Goal: Use online tool/utility: Utilize a website feature to perform a specific function

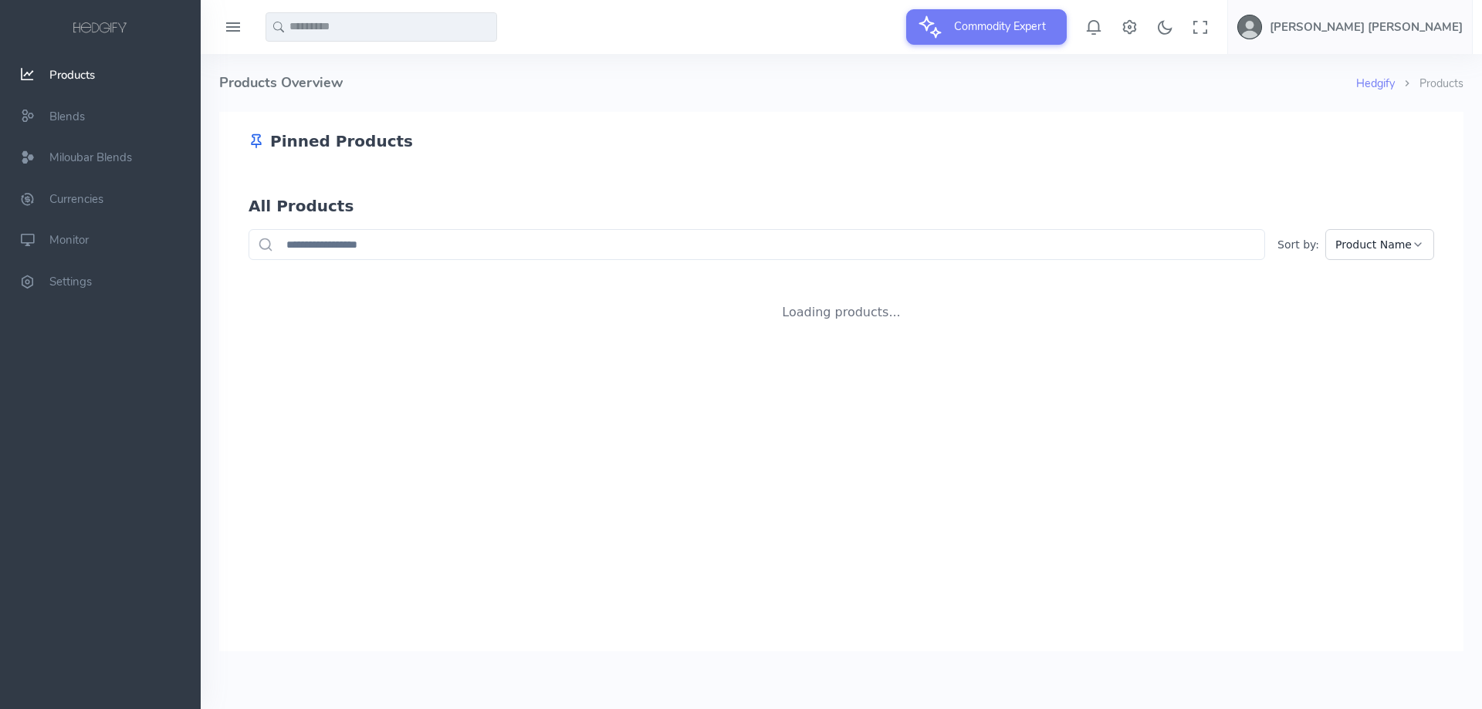
click at [71, 80] on span "Products" at bounding box center [72, 74] width 46 height 15
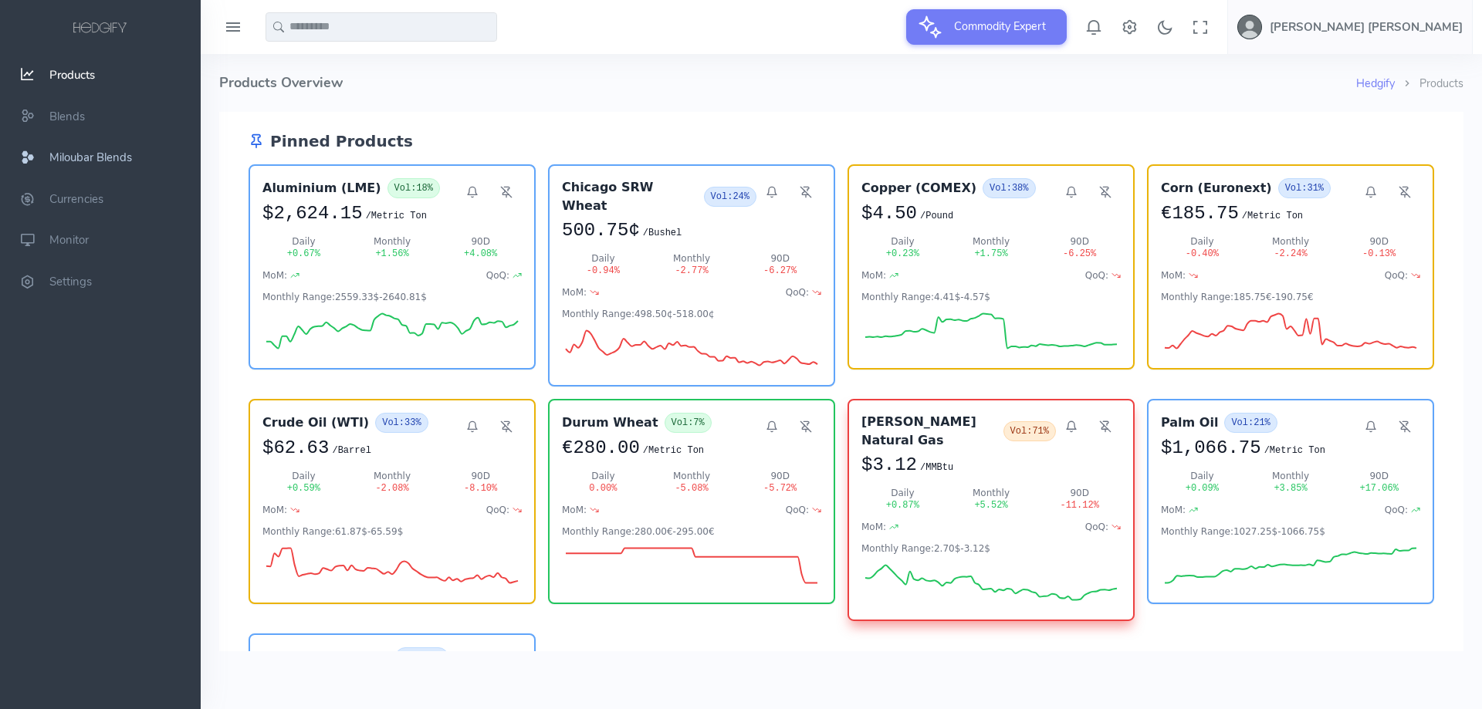
click at [76, 157] on span "Miloubar Blends" at bounding box center [90, 157] width 83 height 15
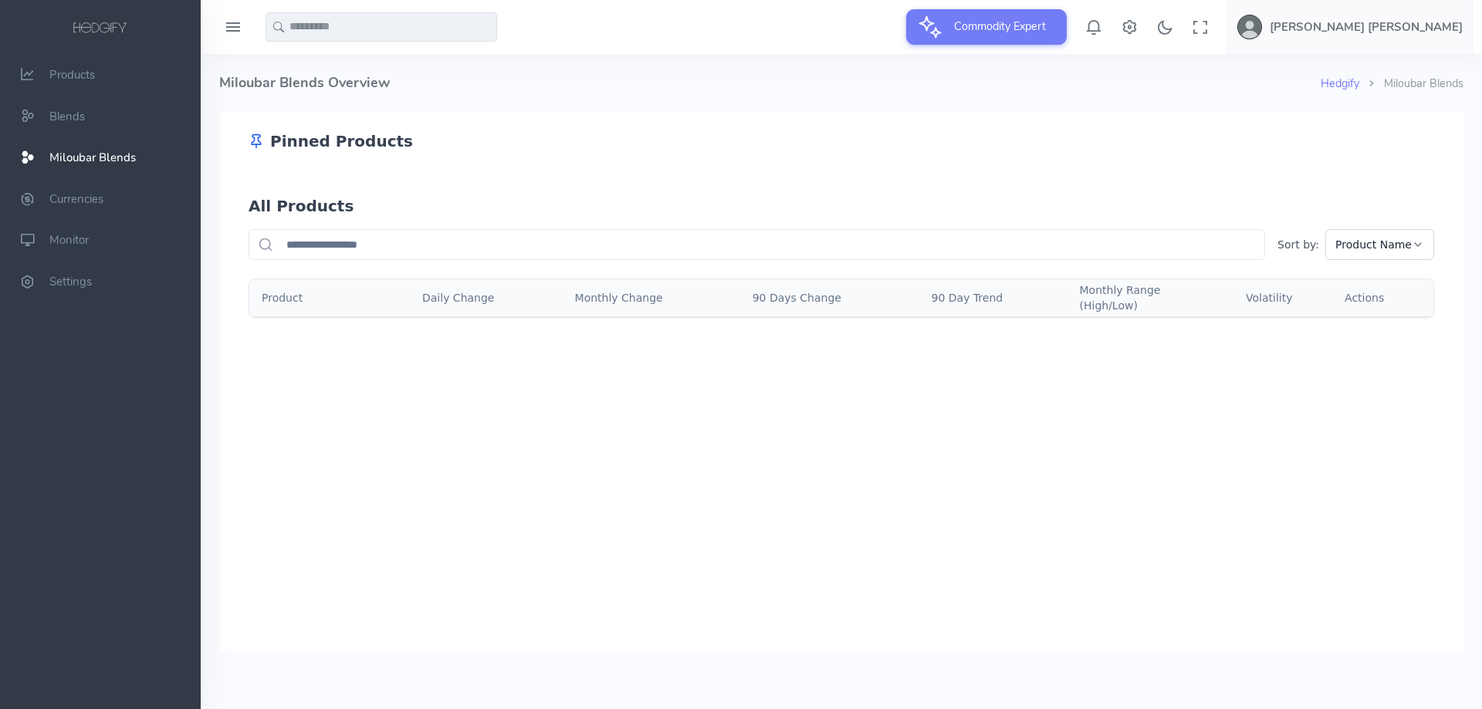
click at [395, 238] on input "text" at bounding box center [756, 244] width 1016 height 31
click at [1411, 248] on button "Product Name" at bounding box center [1379, 244] width 109 height 31
click at [1404, 245] on span "Product Name" at bounding box center [1373, 244] width 76 height 15
click at [1046, 229] on input "text" at bounding box center [756, 244] width 1016 height 31
click at [79, 85] on link "Products" at bounding box center [100, 75] width 201 height 42
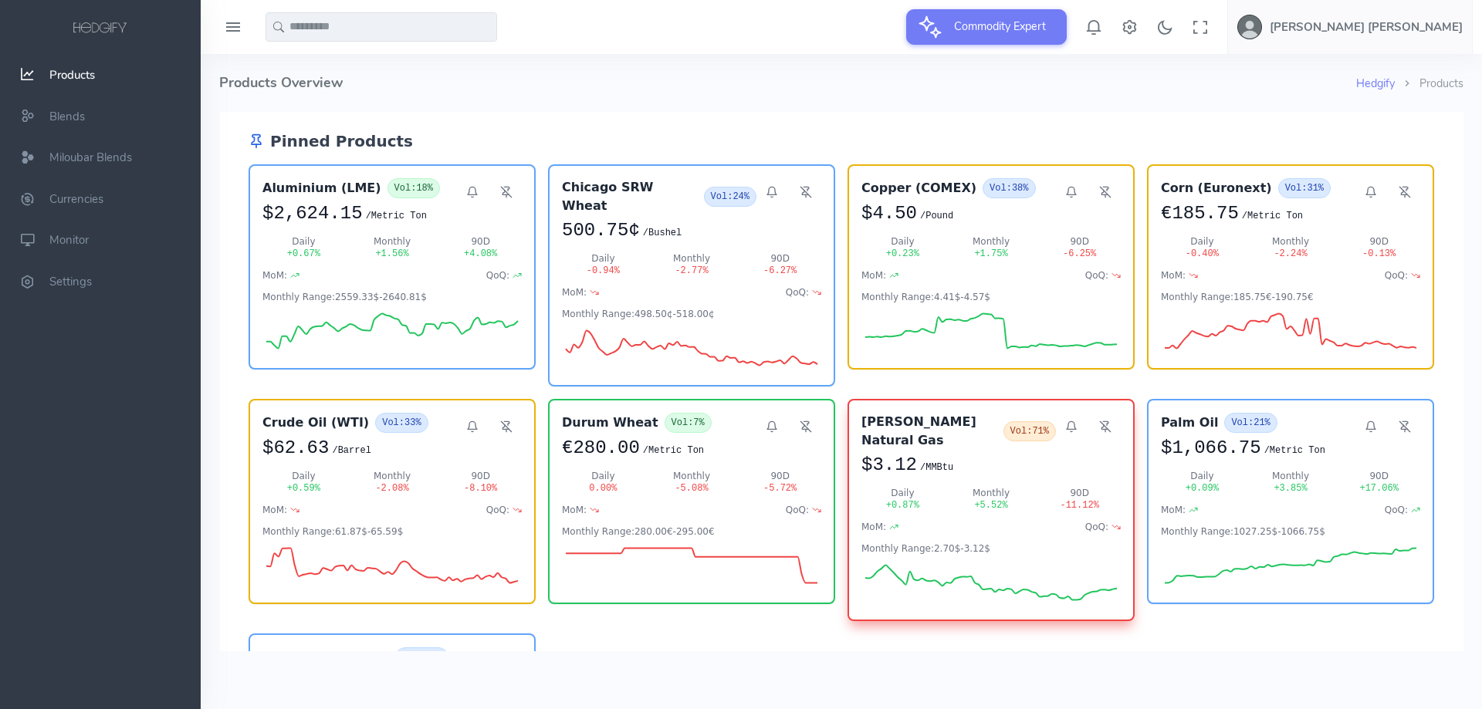
click at [328, 32] on input "text" at bounding box center [380, 26] width 231 height 29
click at [342, 60] on link "R apeseed" at bounding box center [381, 58] width 193 height 17
type input "********"
click at [411, 30] on input "********" at bounding box center [380, 26] width 231 height 29
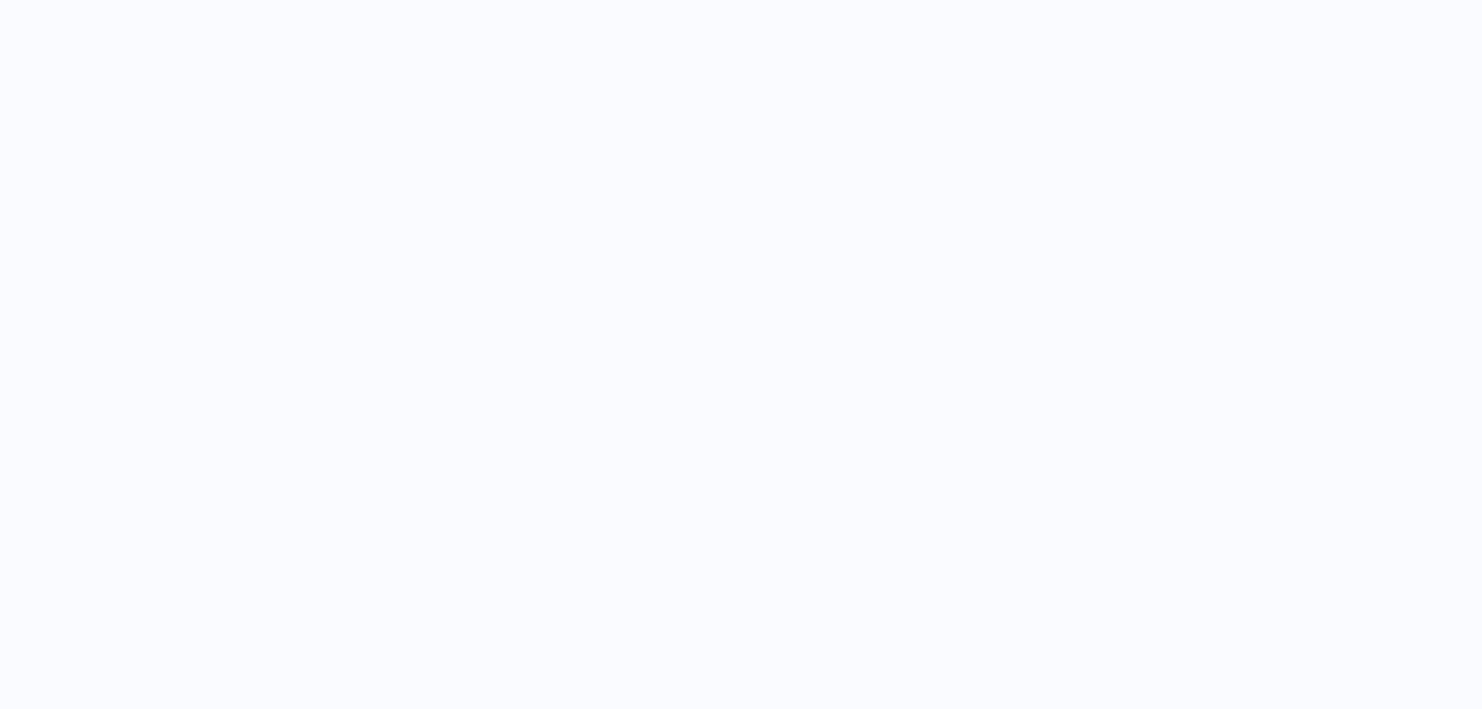
select select "****"
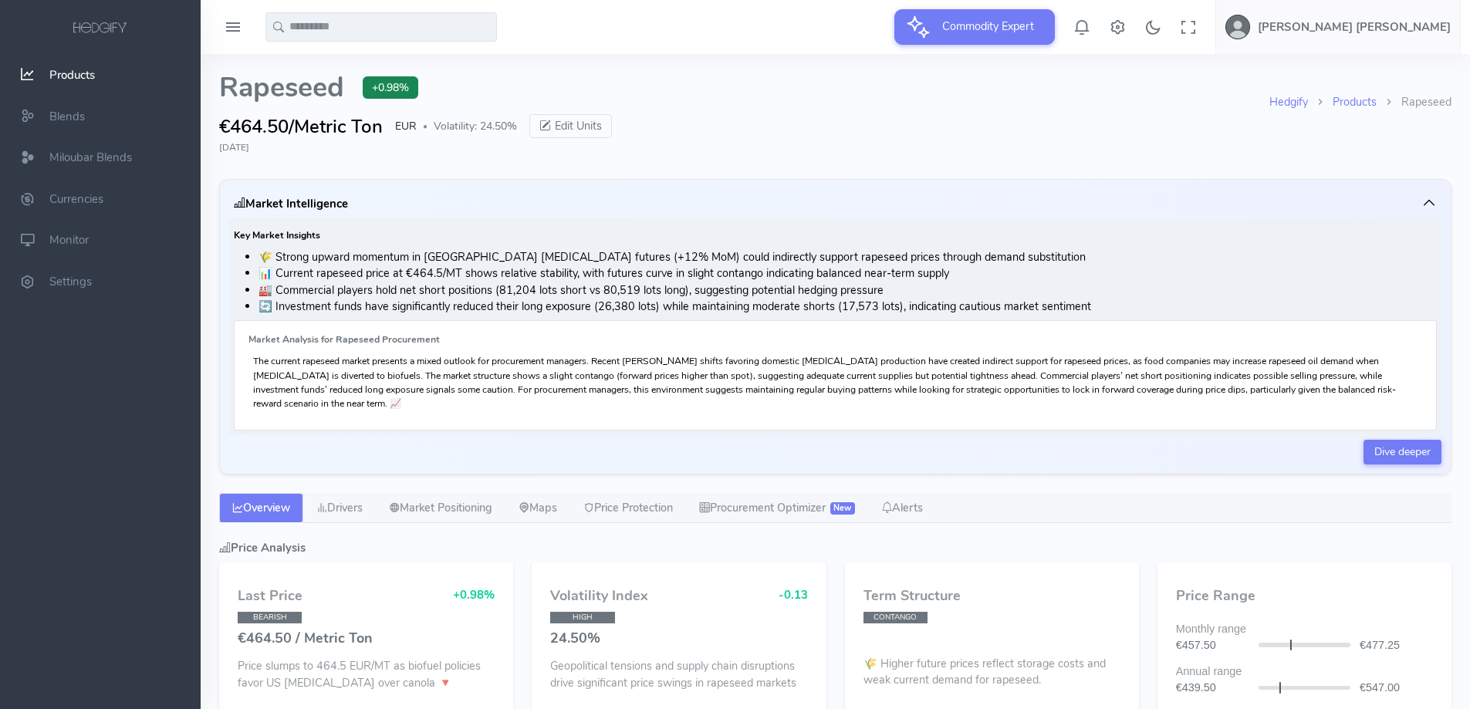
type input "**********"
click at [344, 26] on input "text" at bounding box center [380, 26] width 231 height 29
type input "*"
click at [350, 87] on span "ybean Meal" at bounding box center [326, 84] width 57 height 17
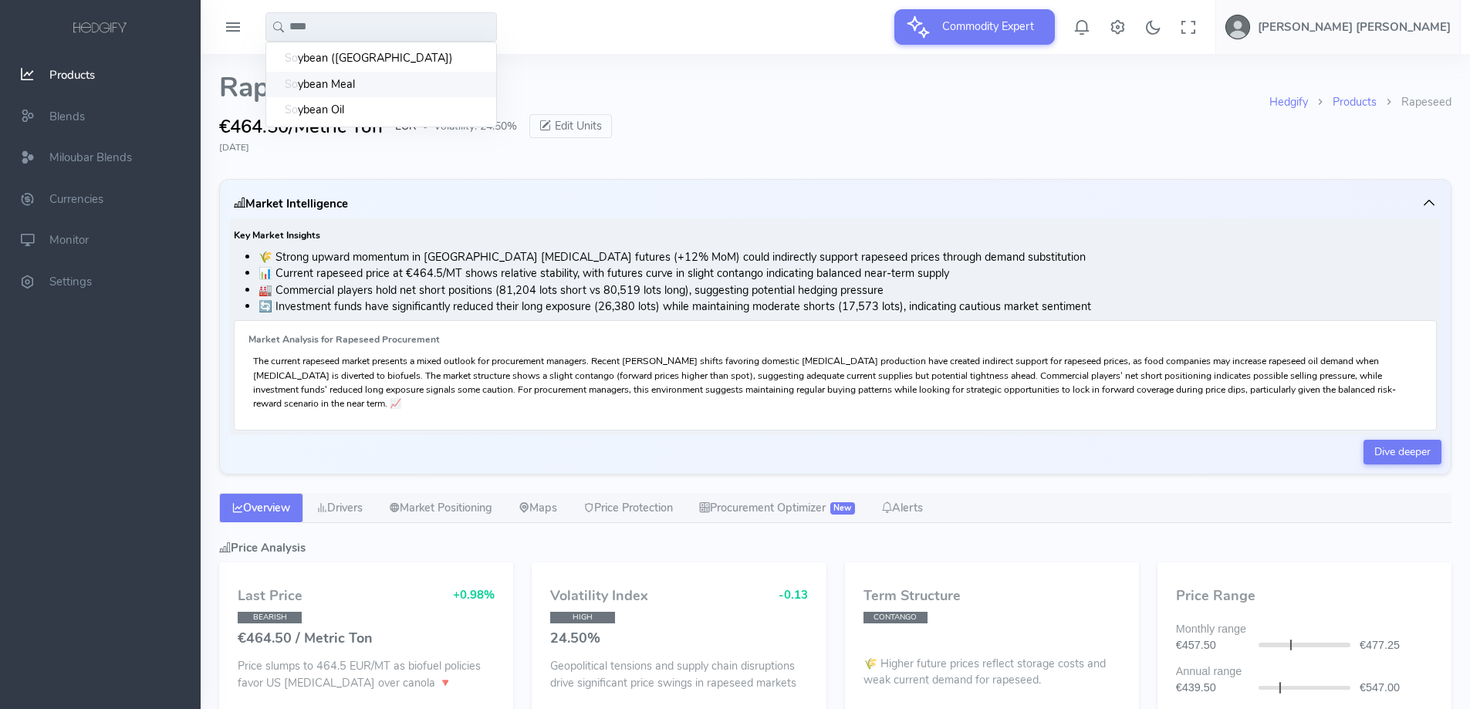
type input "**********"
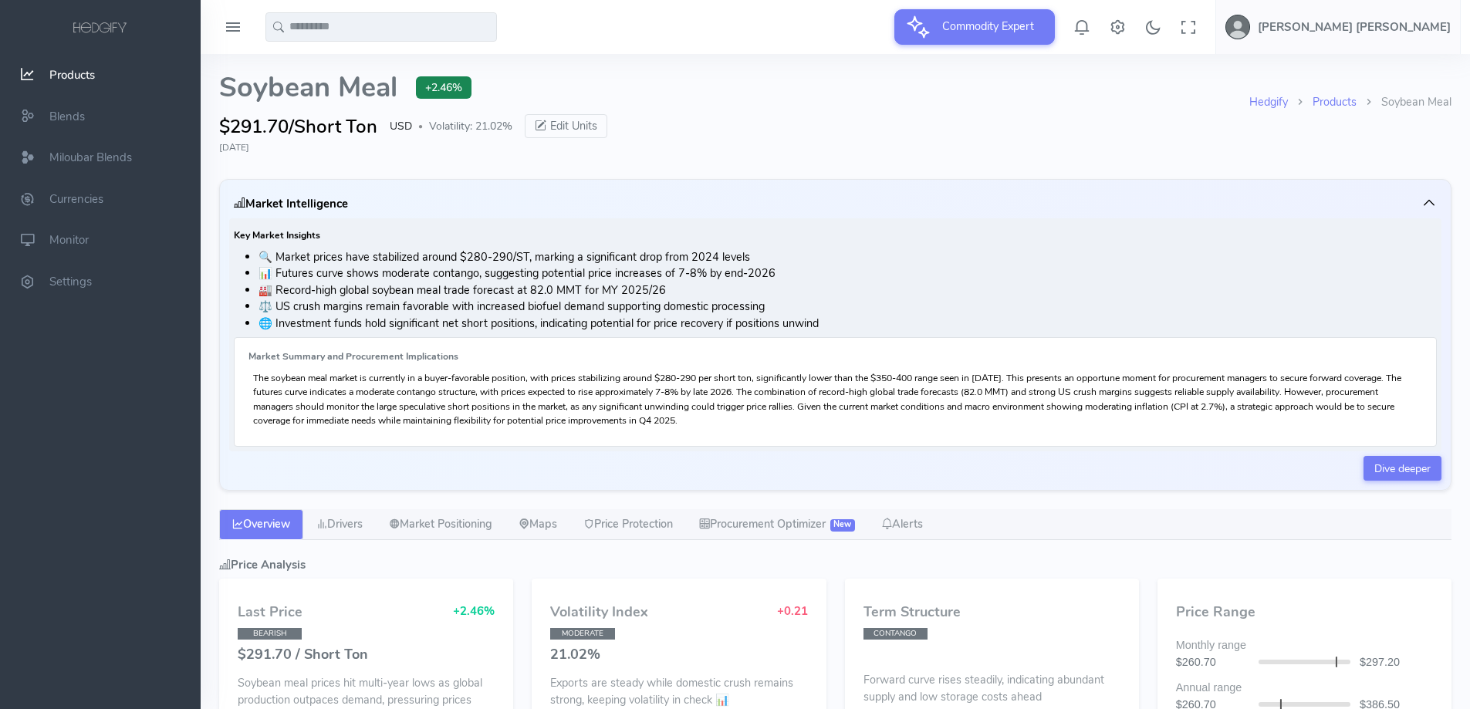
select select "****"
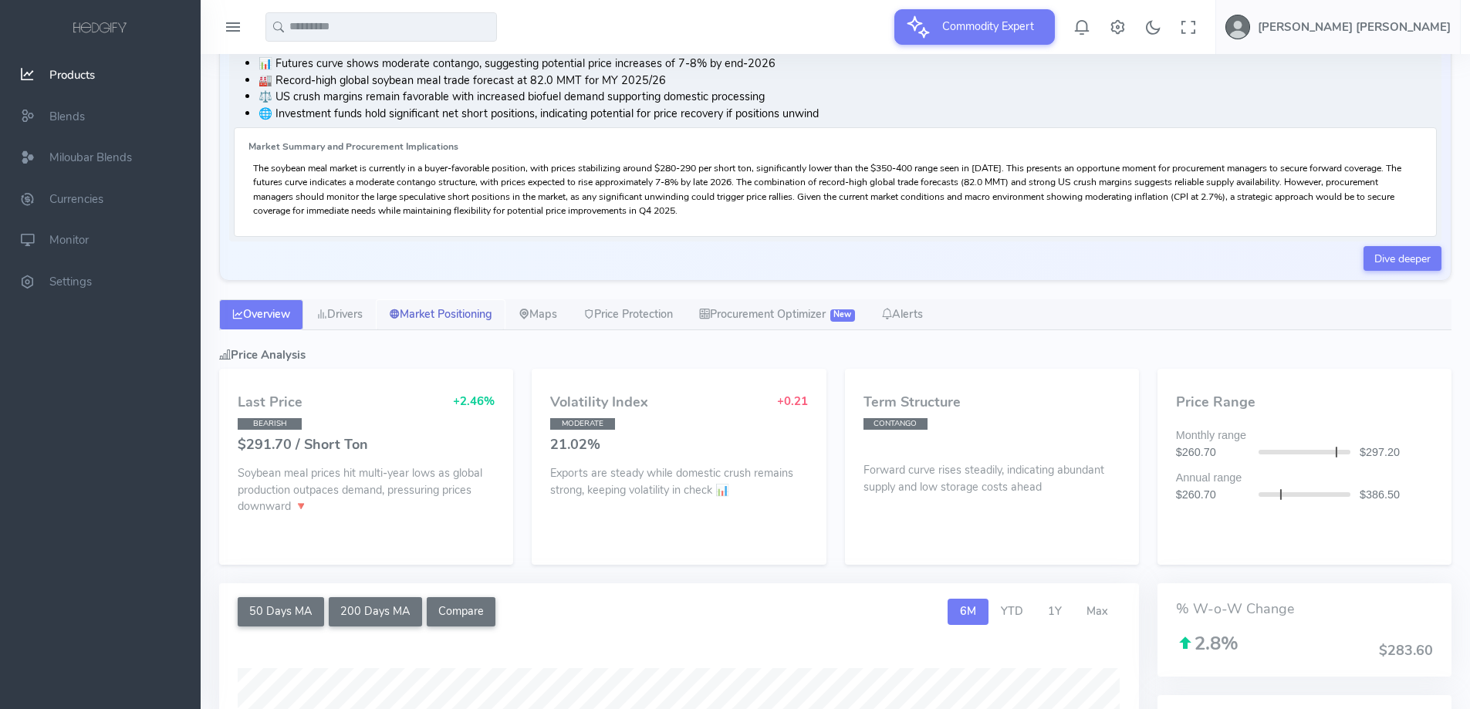
scroll to position [231, 0]
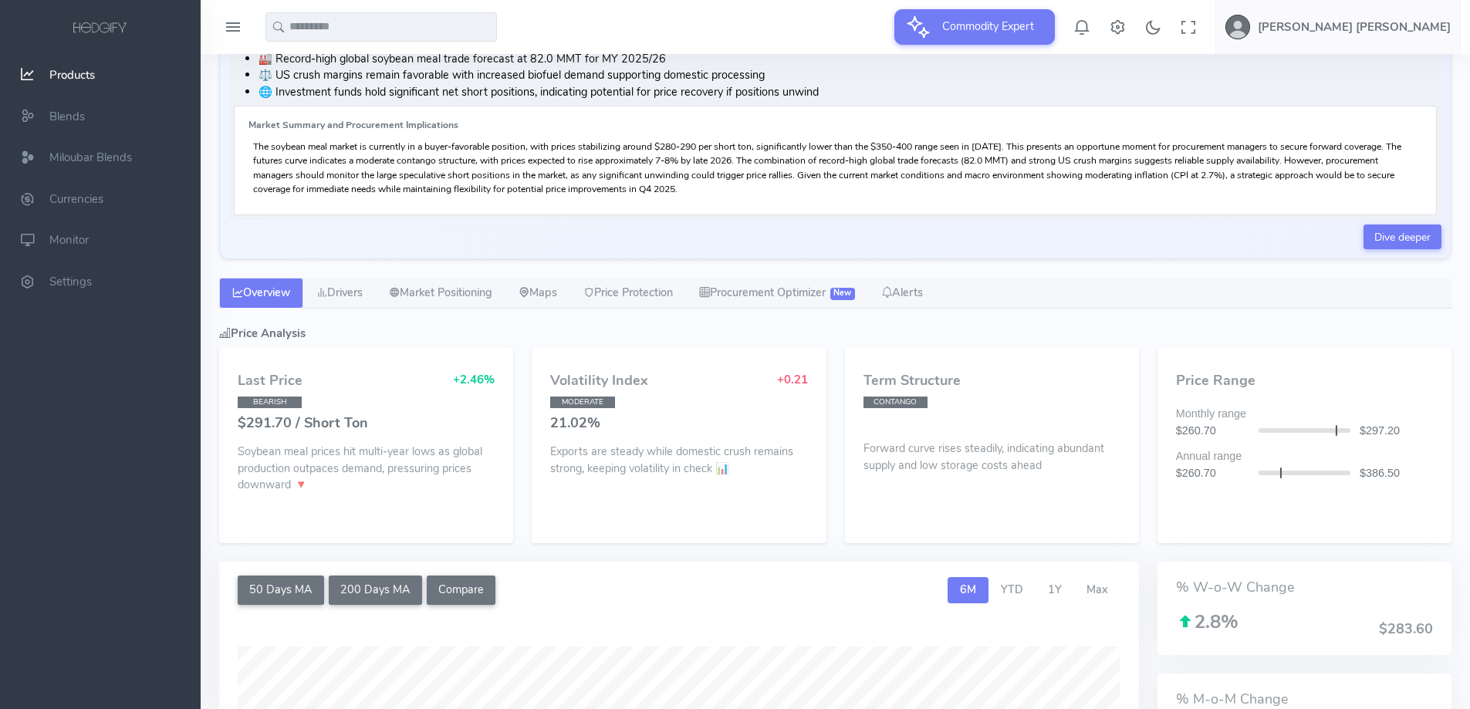
click at [879, 400] on span "CONTANGO" at bounding box center [895, 403] width 64 height 12
copy span "CONTANGO"
drag, startPoint x: 1338, startPoint y: 428, endPoint x: 1317, endPoint y: 427, distance: 20.8
click at [1317, 428] on div at bounding box center [1305, 430] width 92 height 5
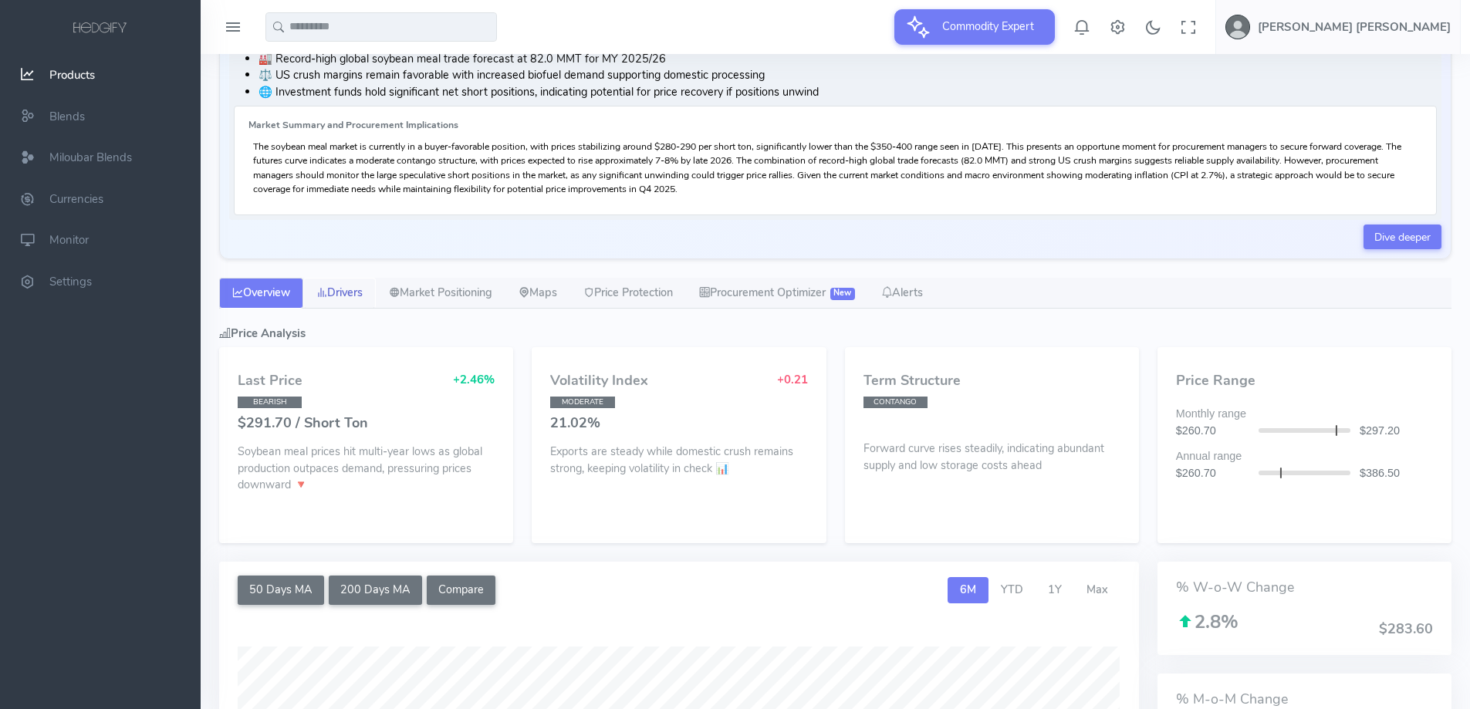
click at [341, 298] on link "Drivers" at bounding box center [339, 293] width 73 height 31
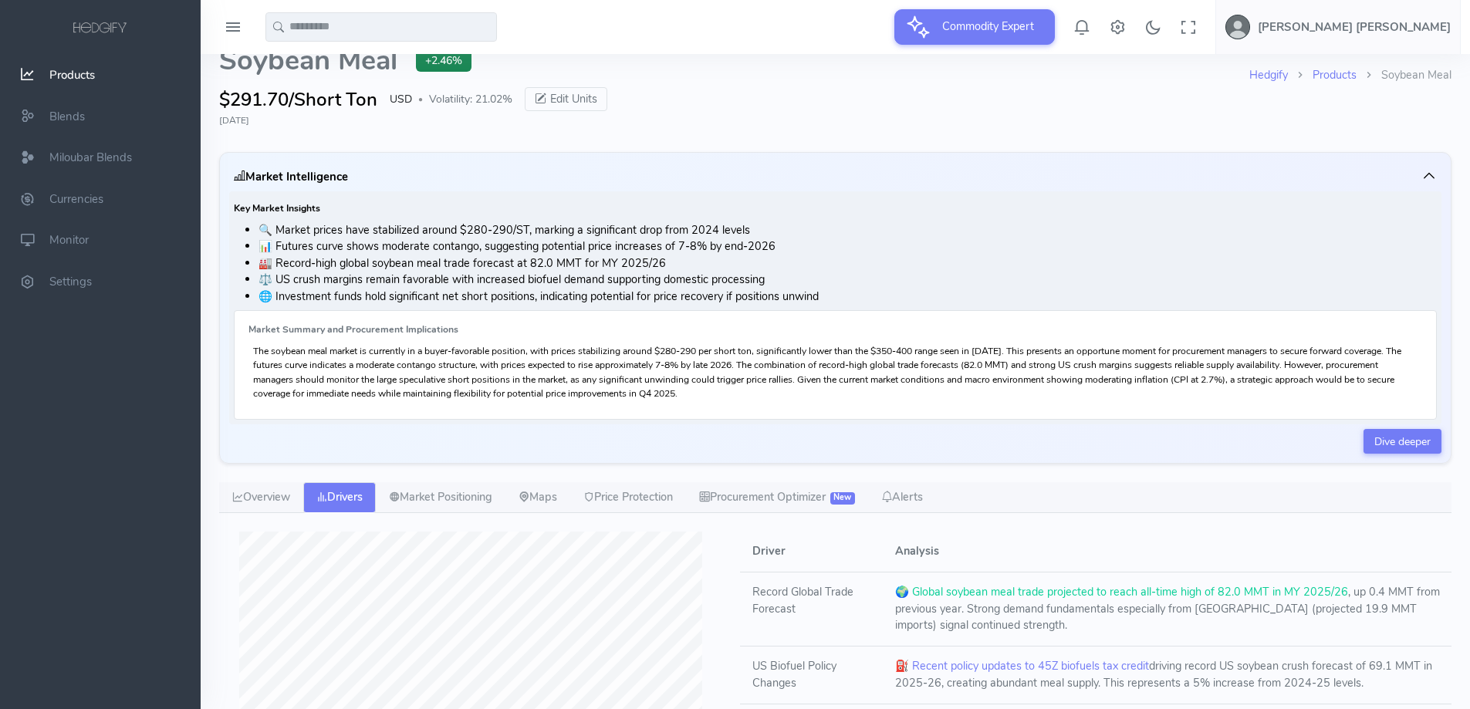
scroll to position [0, 0]
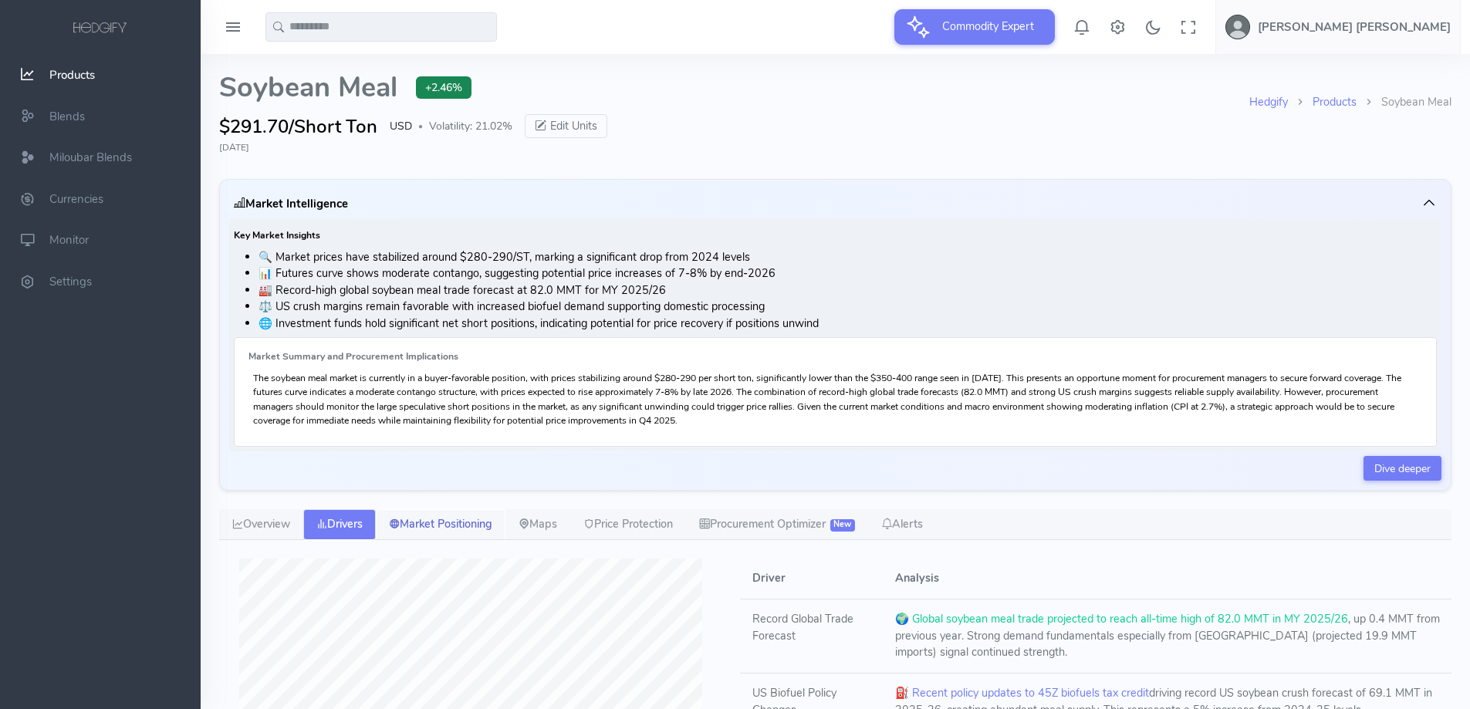
click at [485, 519] on link "Market Positioning" at bounding box center [441, 524] width 130 height 31
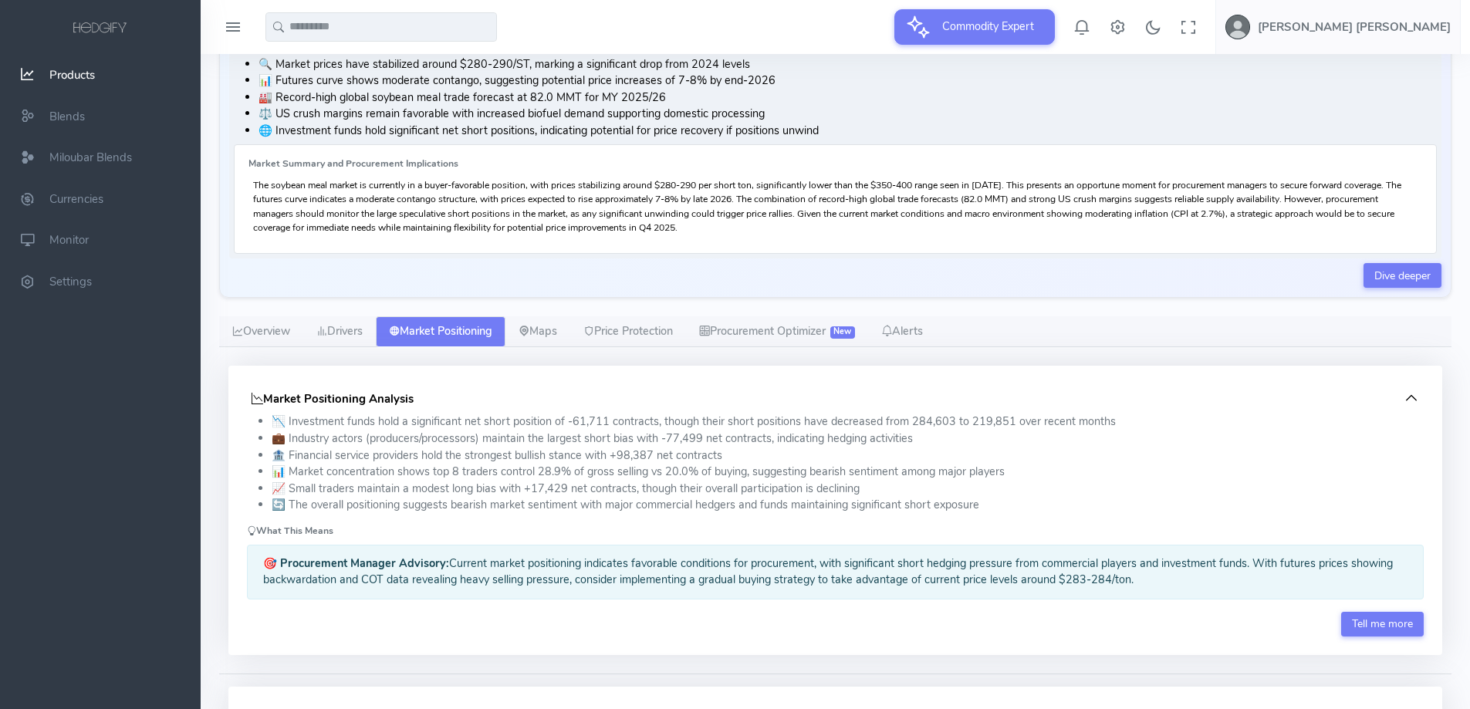
scroll to position [309, 0]
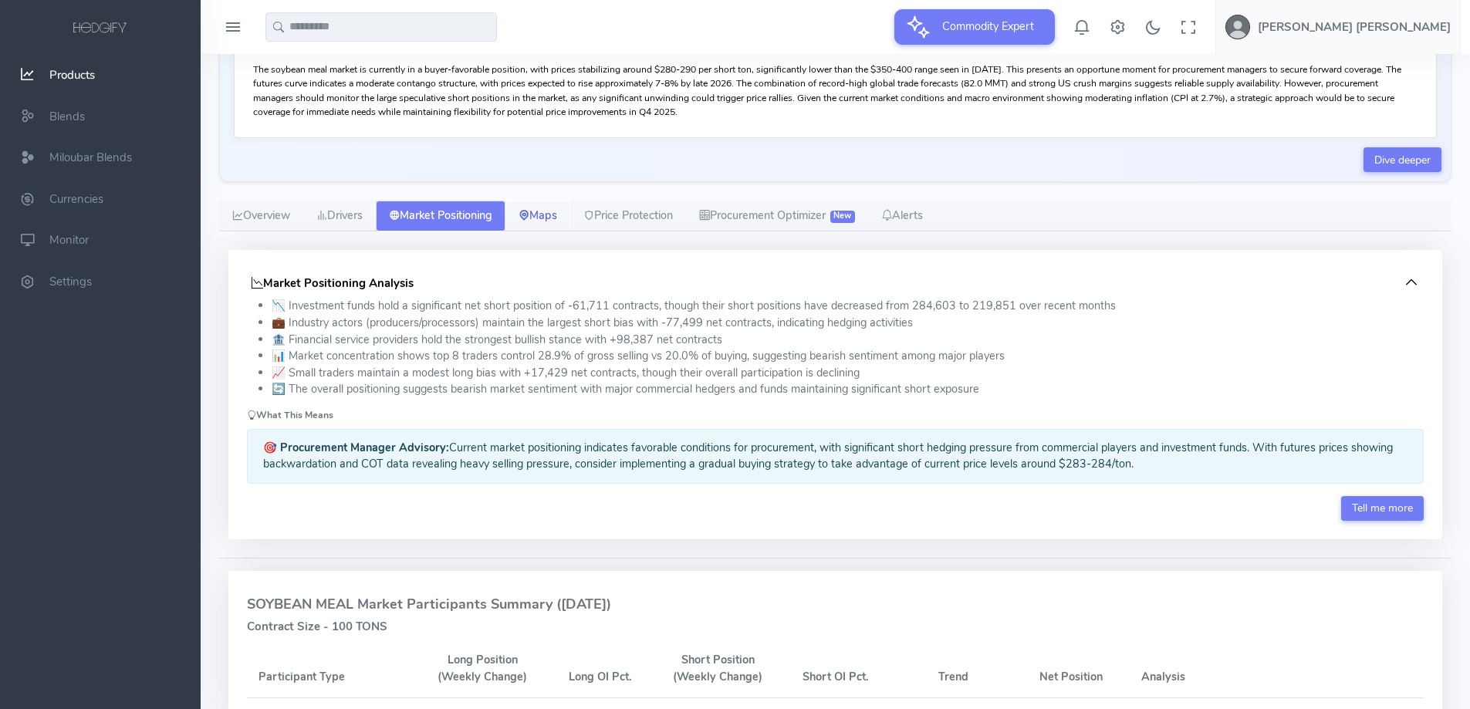
click at [554, 220] on link "Maps" at bounding box center [537, 216] width 65 height 31
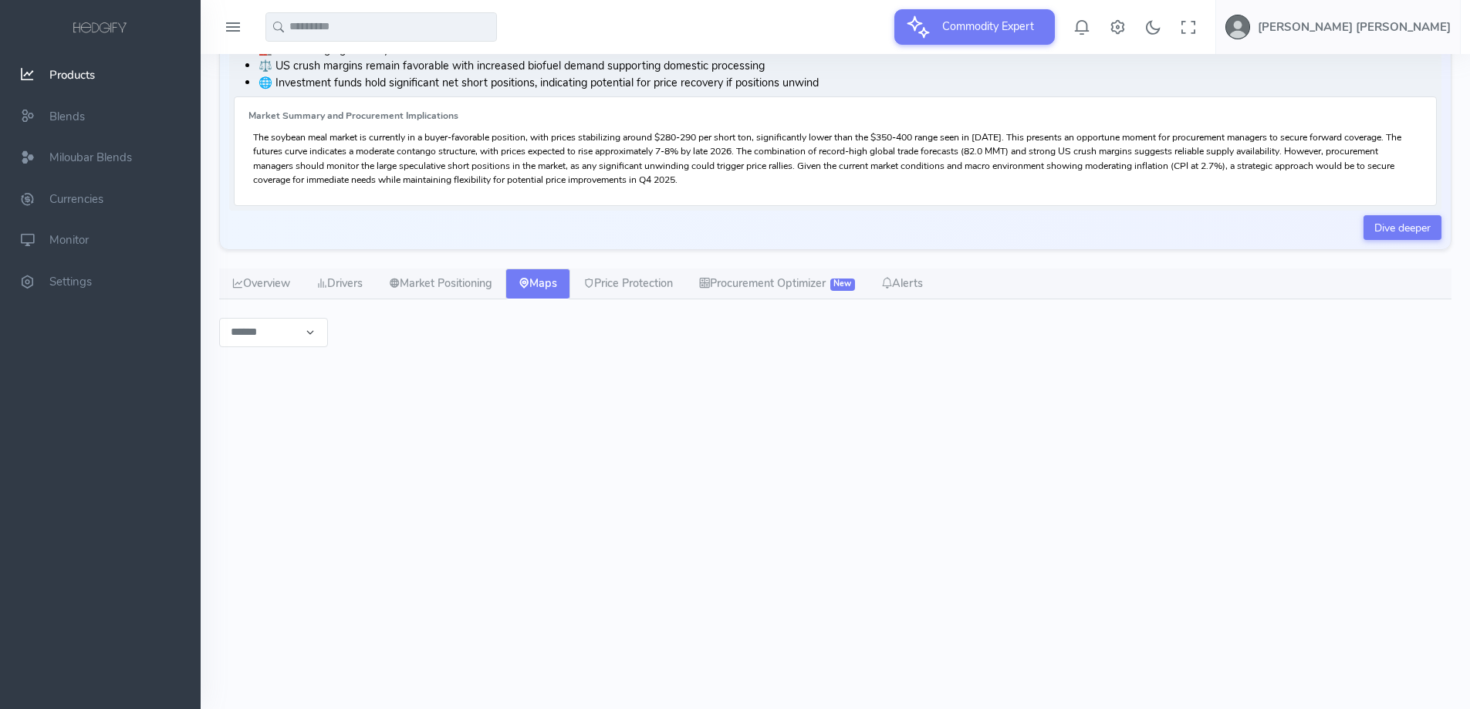
scroll to position [113, 0]
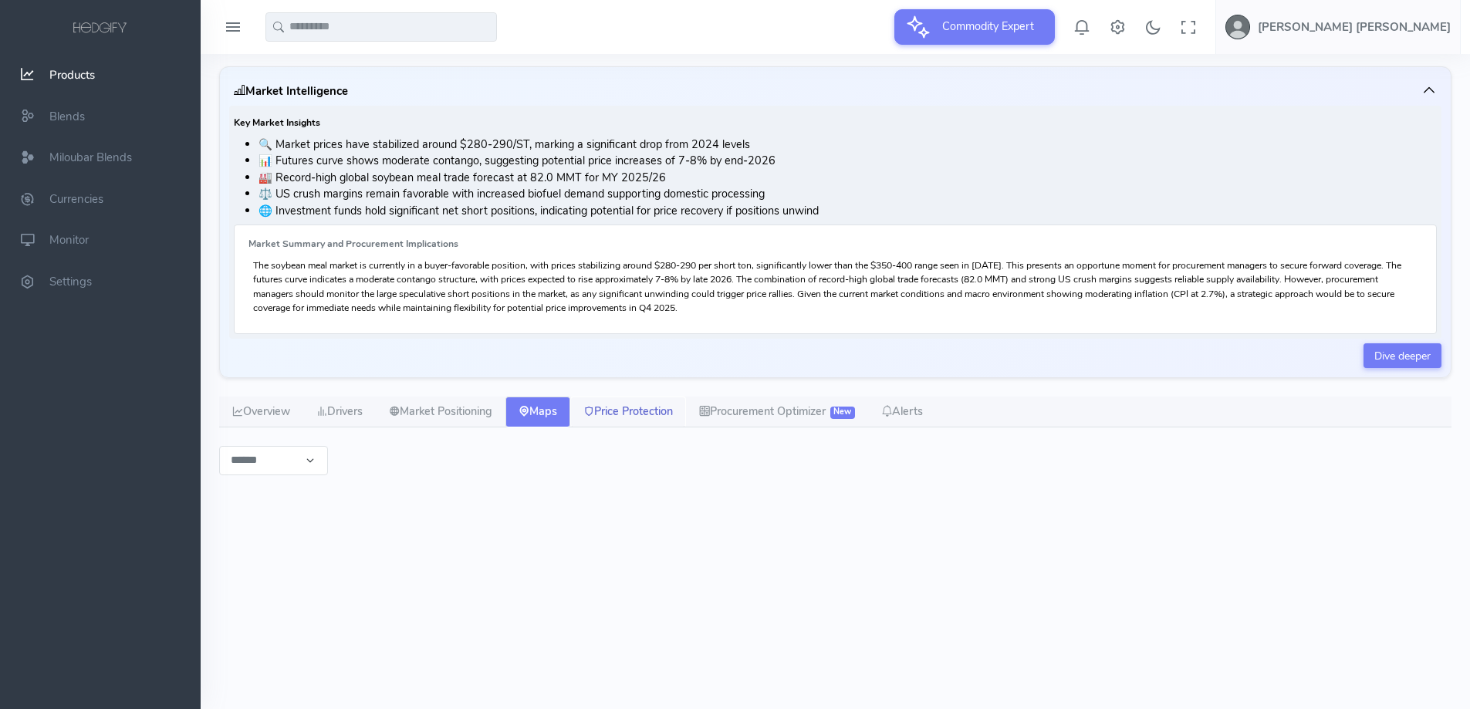
click at [679, 415] on link "Price Protection" at bounding box center [628, 412] width 116 height 31
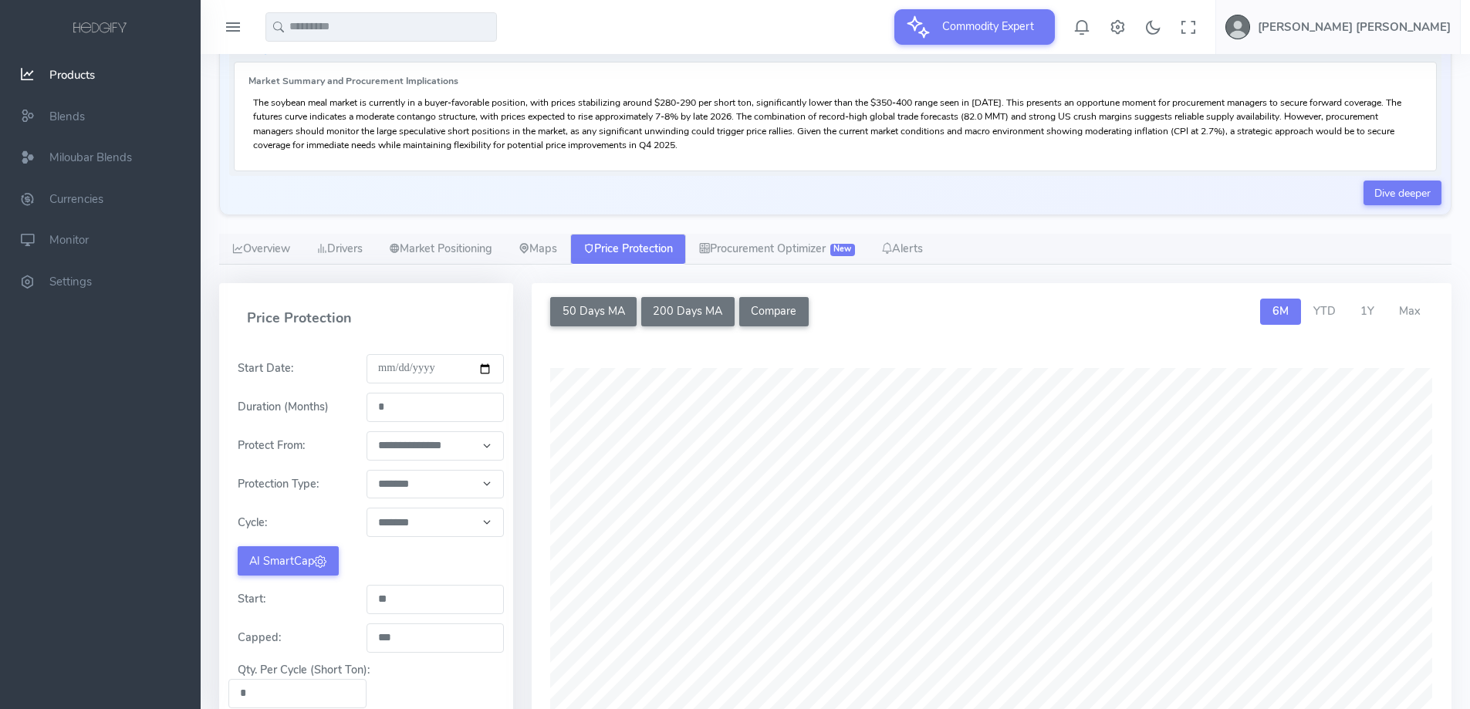
scroll to position [267, 0]
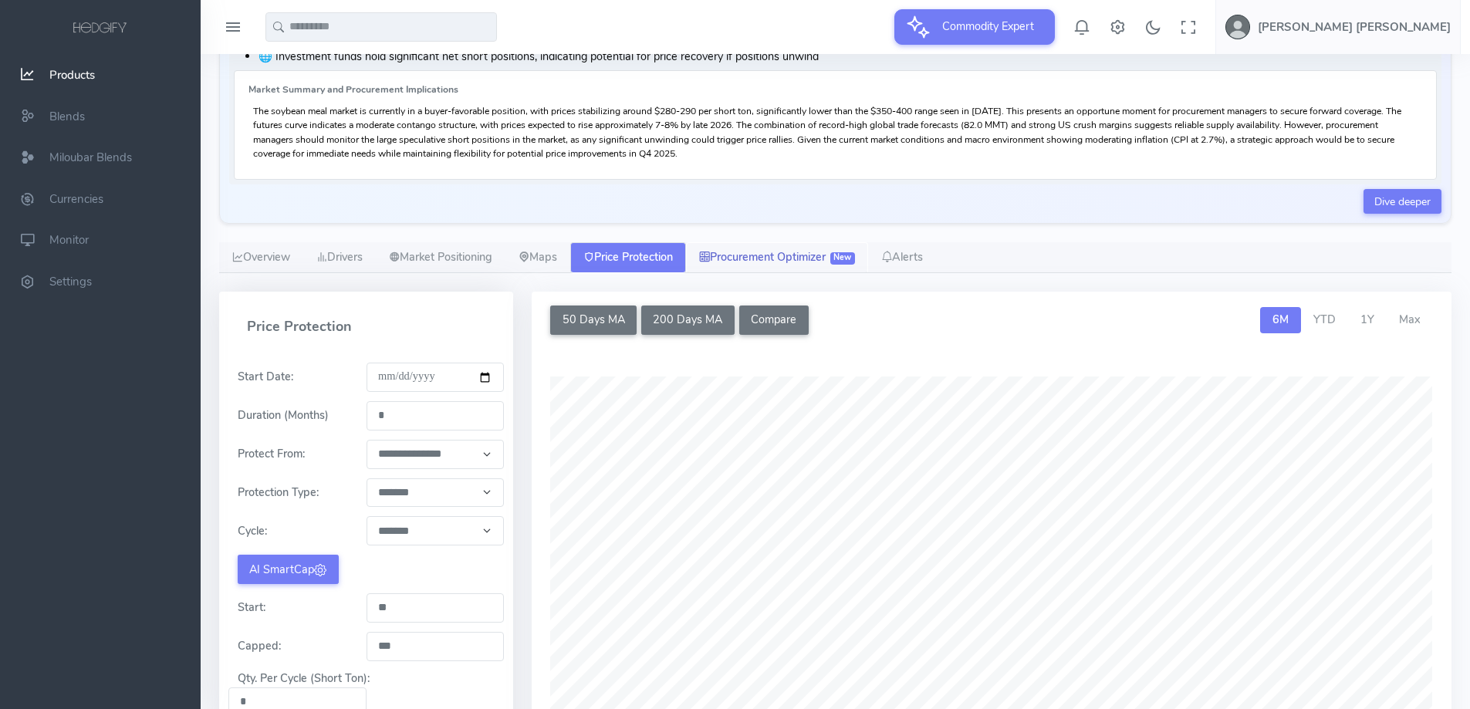
click at [799, 255] on link "Procurement Optimizer New" at bounding box center [777, 257] width 182 height 31
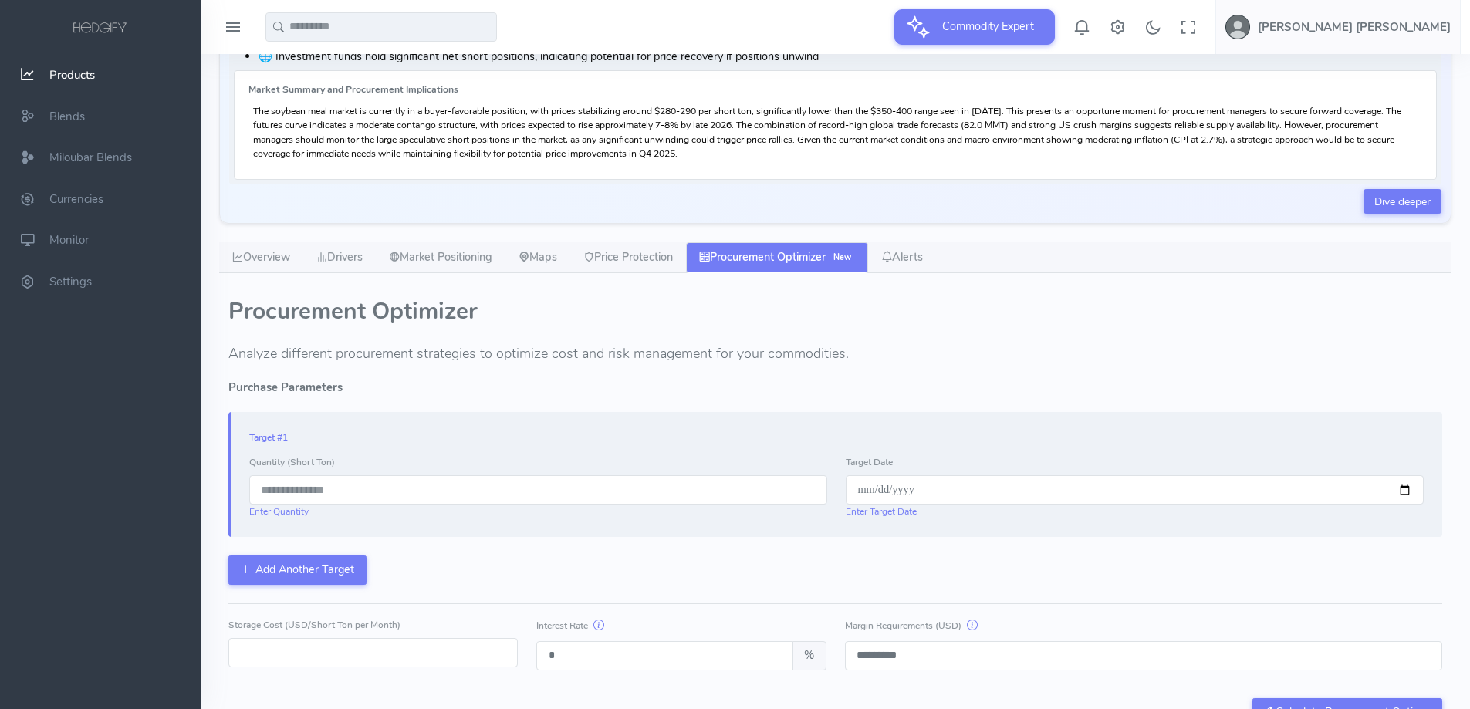
click at [1106, 378] on div "Procurement Optimizer Analyze different procurement strategies to optimize cost…" at bounding box center [835, 688] width 1232 height 792
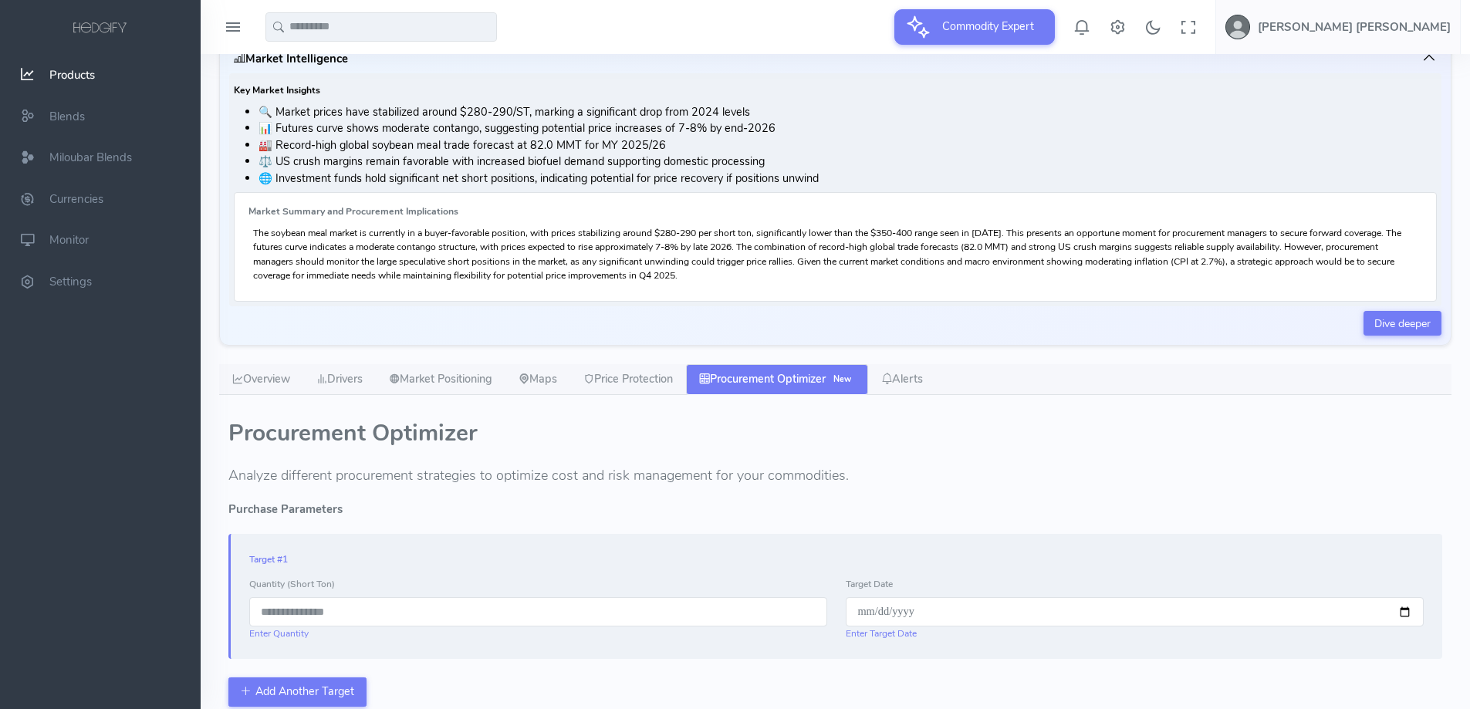
scroll to position [154, 0]
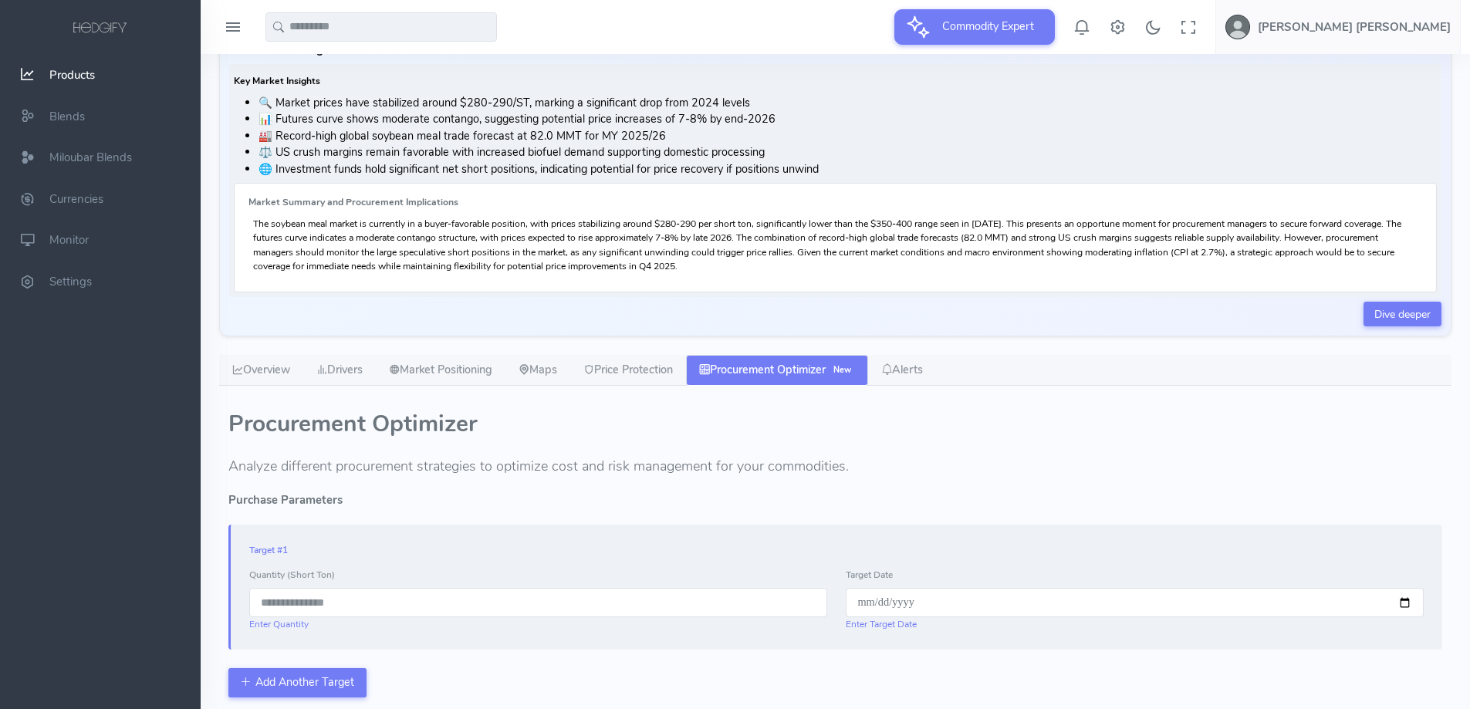
click at [357, 496] on h5 "Purchase Parameters" at bounding box center [835, 500] width 1214 height 12
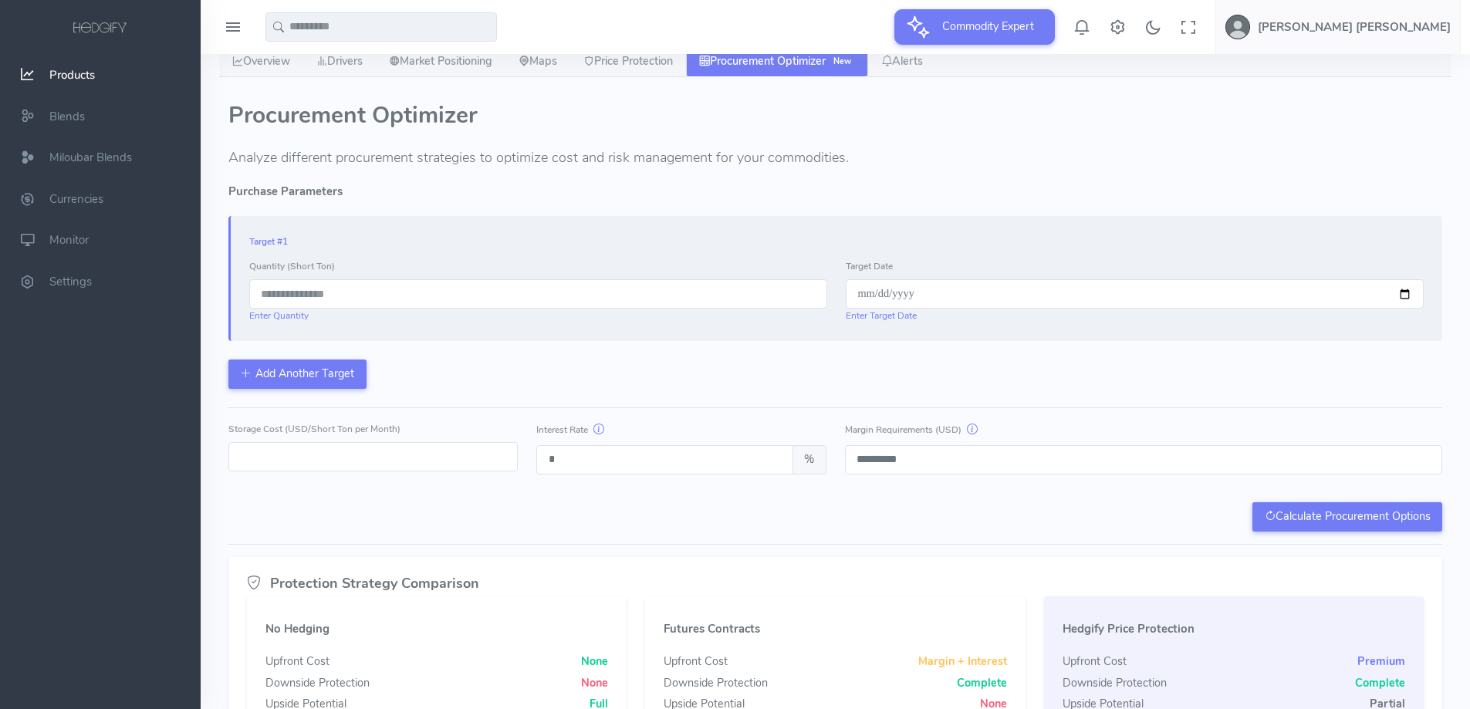
scroll to position [386, 0]
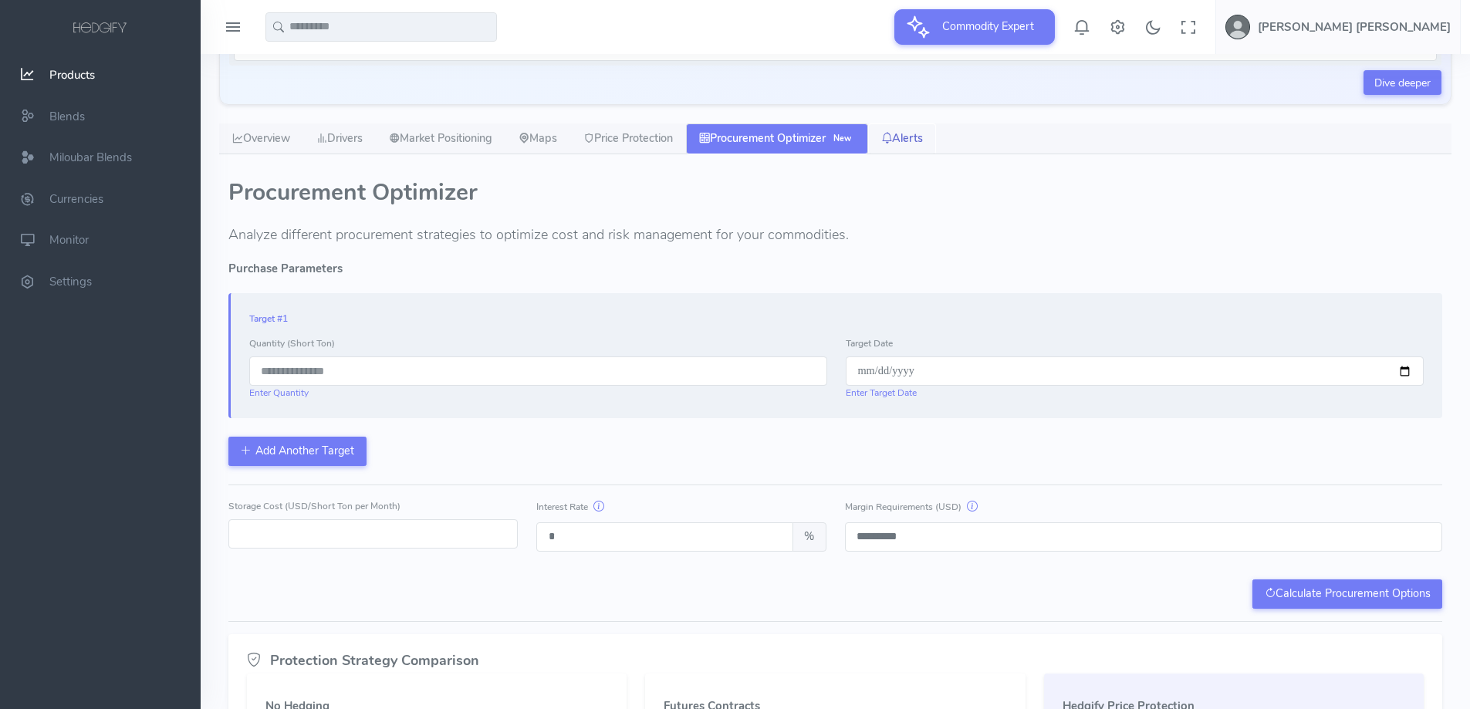
click at [936, 134] on link "Alerts" at bounding box center [902, 138] width 68 height 31
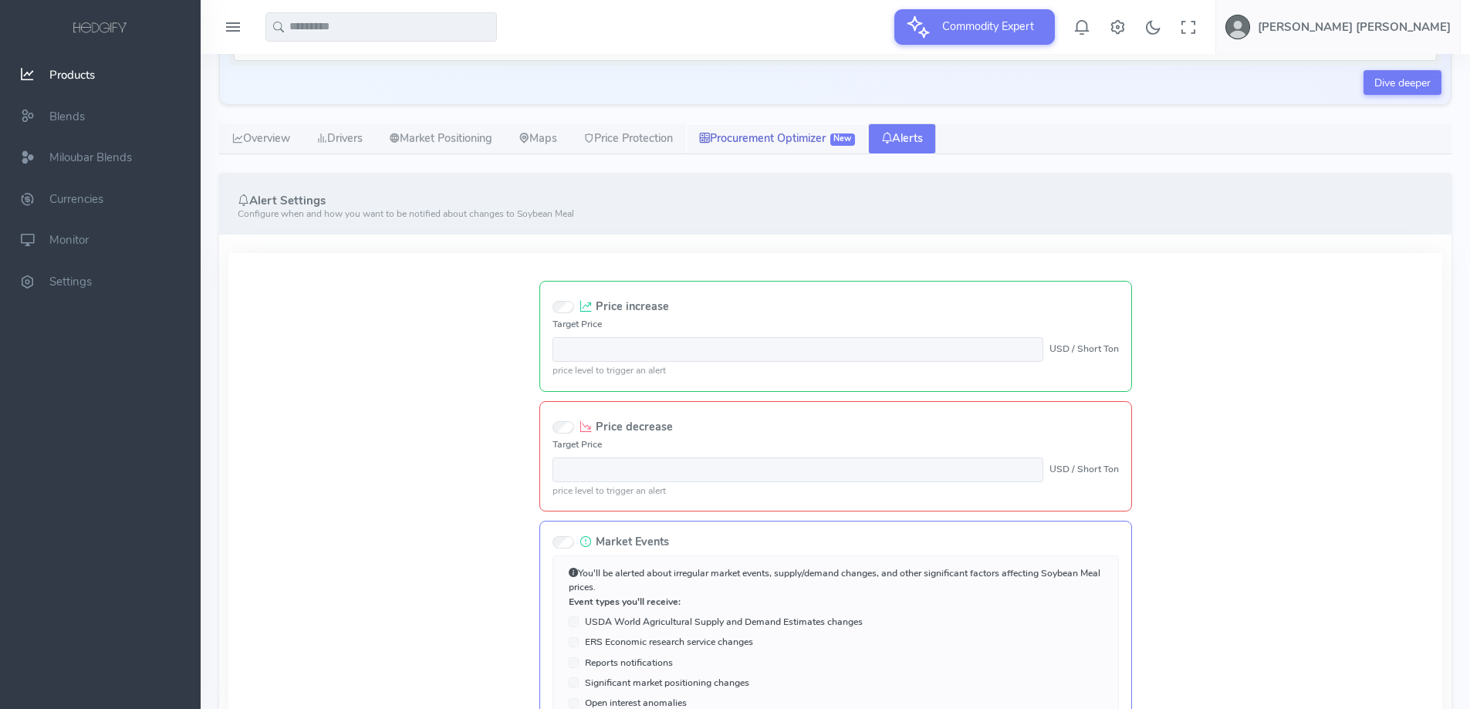
click at [829, 141] on link "Procurement Optimizer New" at bounding box center [777, 138] width 182 height 31
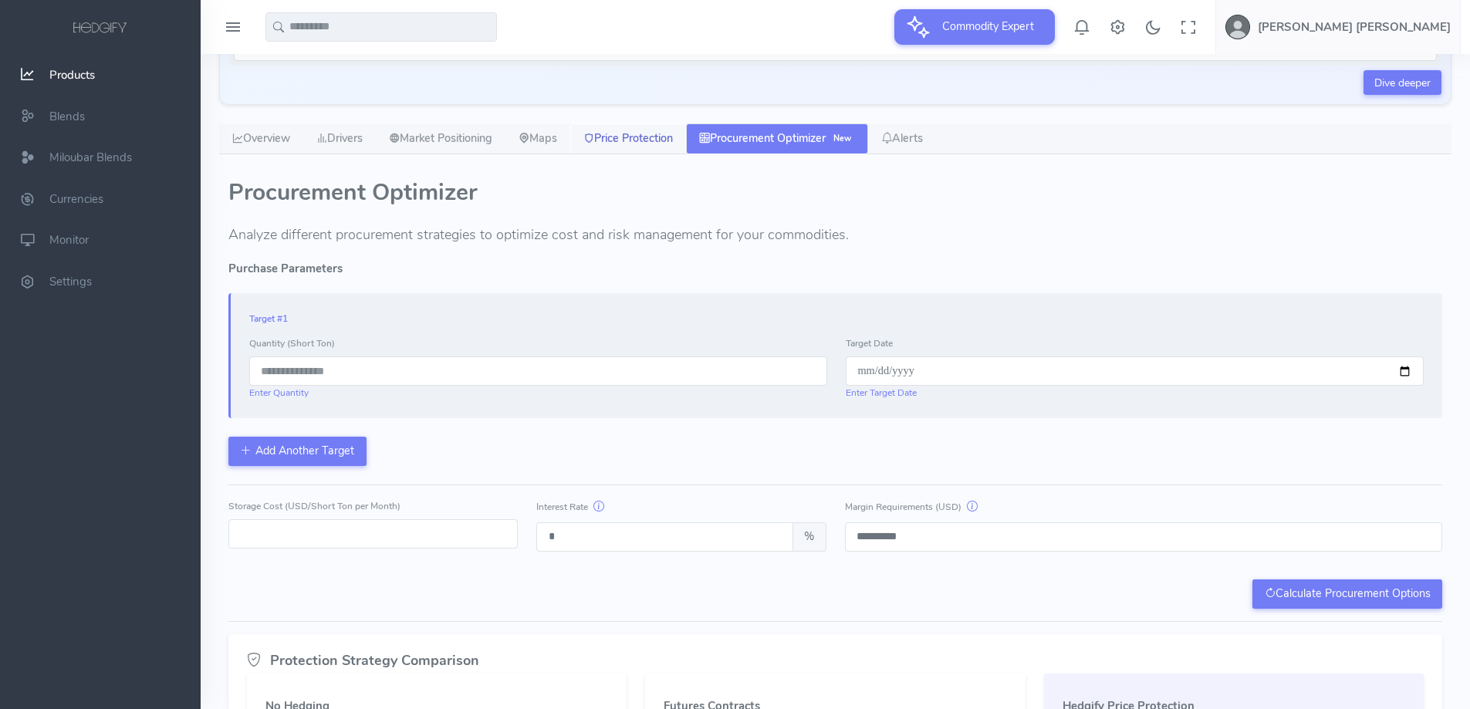
click at [667, 140] on link "Price Protection" at bounding box center [628, 138] width 116 height 31
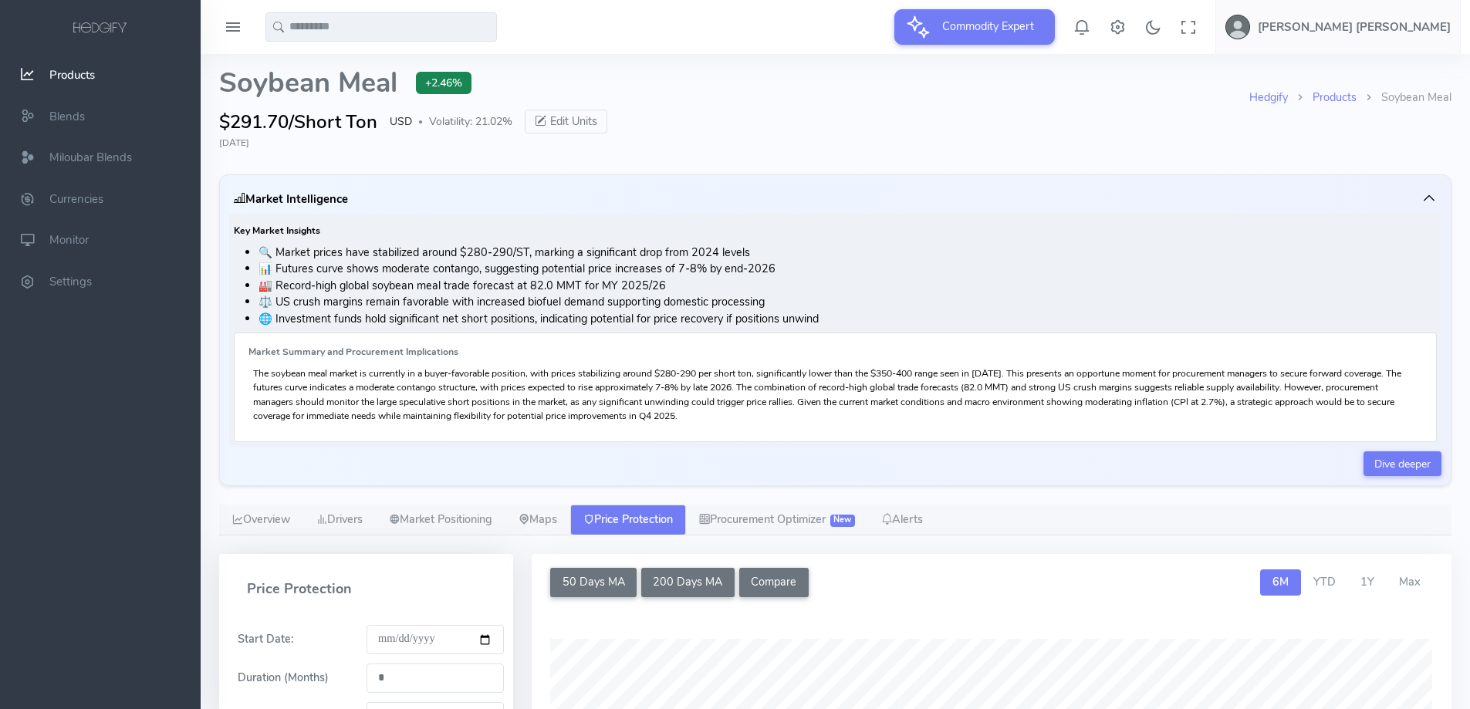
scroll to position [0, 0]
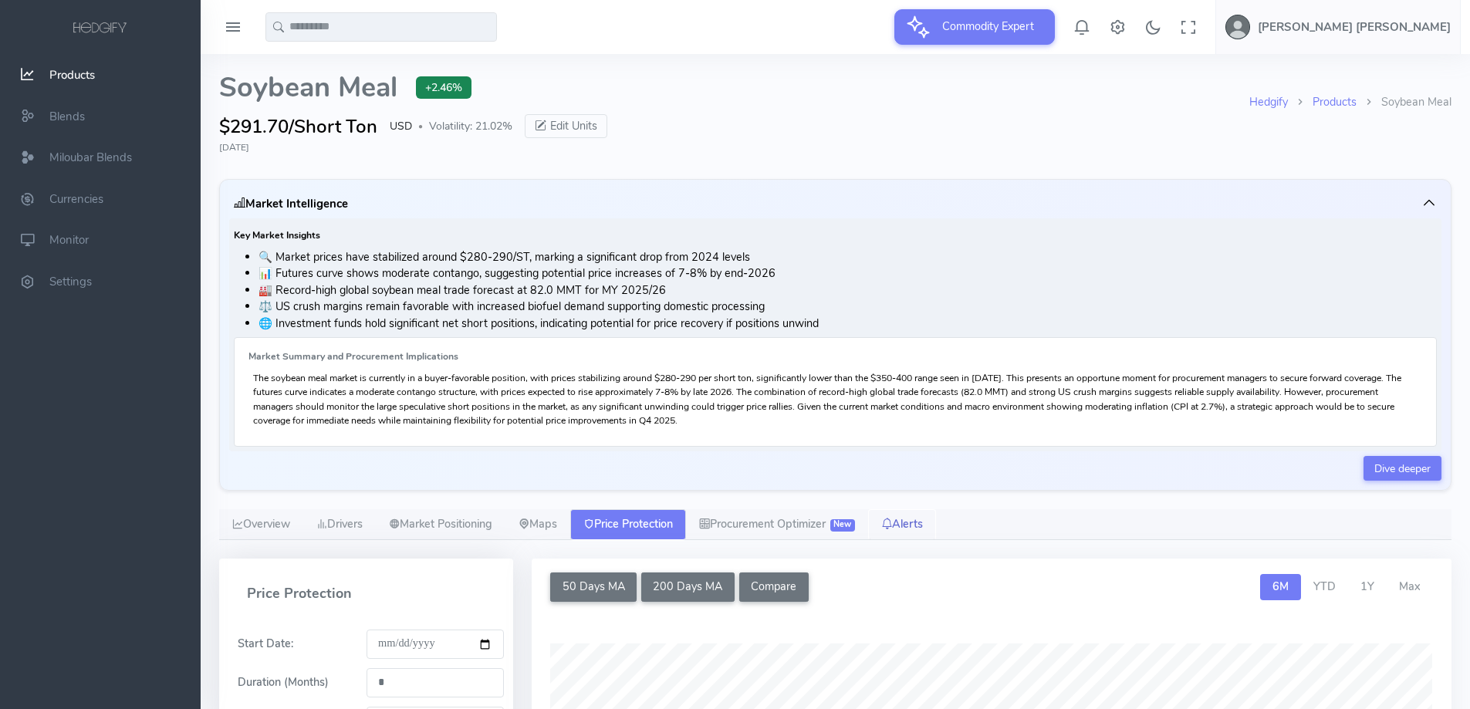
click at [924, 524] on link "Alerts" at bounding box center [902, 524] width 68 height 31
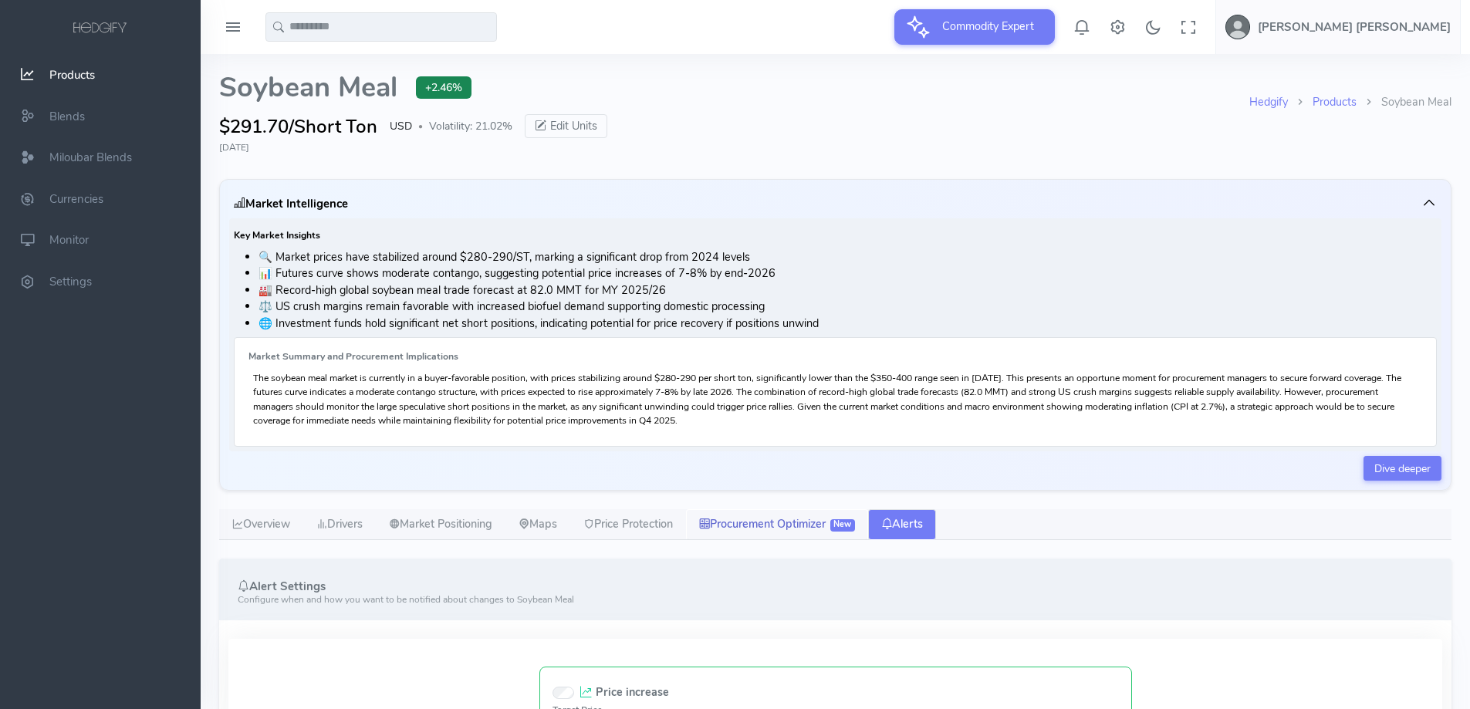
click at [796, 519] on link "Procurement Optimizer New" at bounding box center [777, 524] width 182 height 31
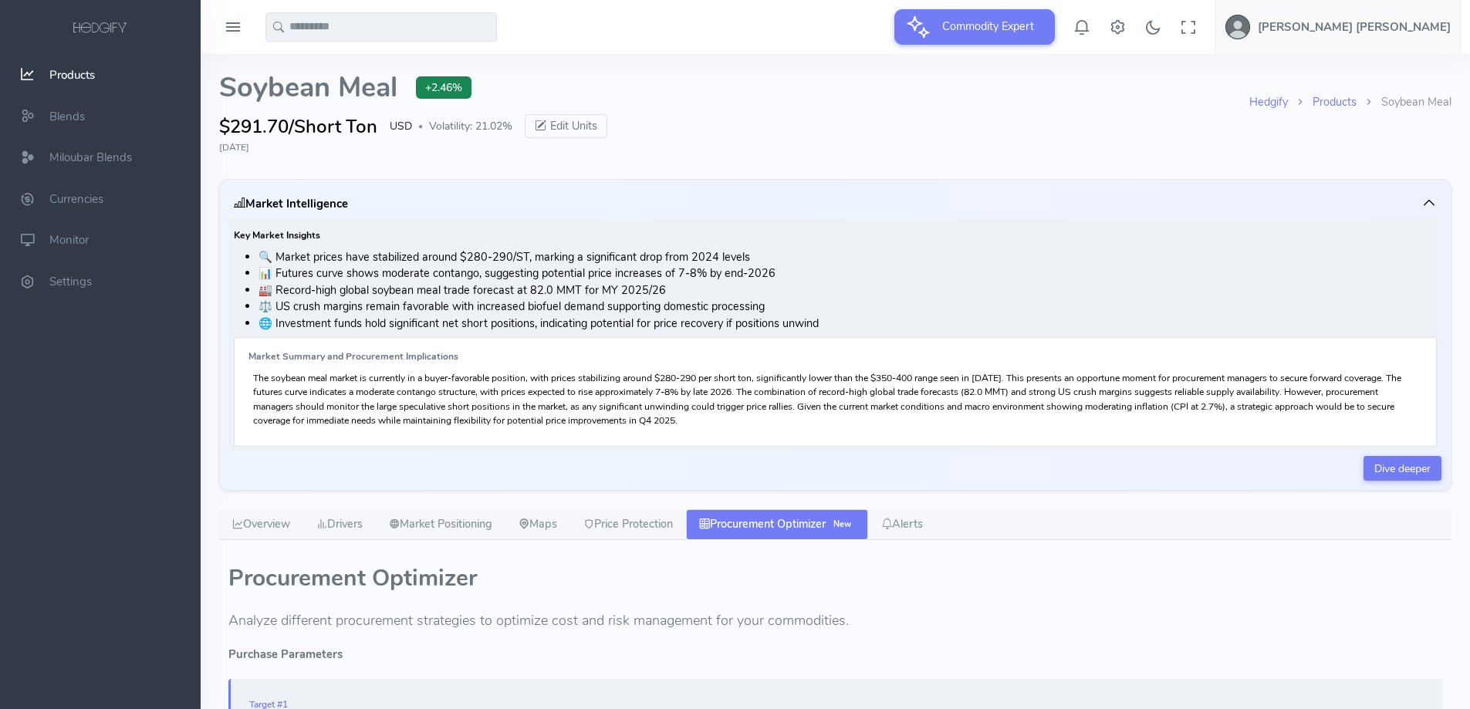
click at [368, 32] on input "text" at bounding box center [380, 26] width 231 height 29
type input "*"
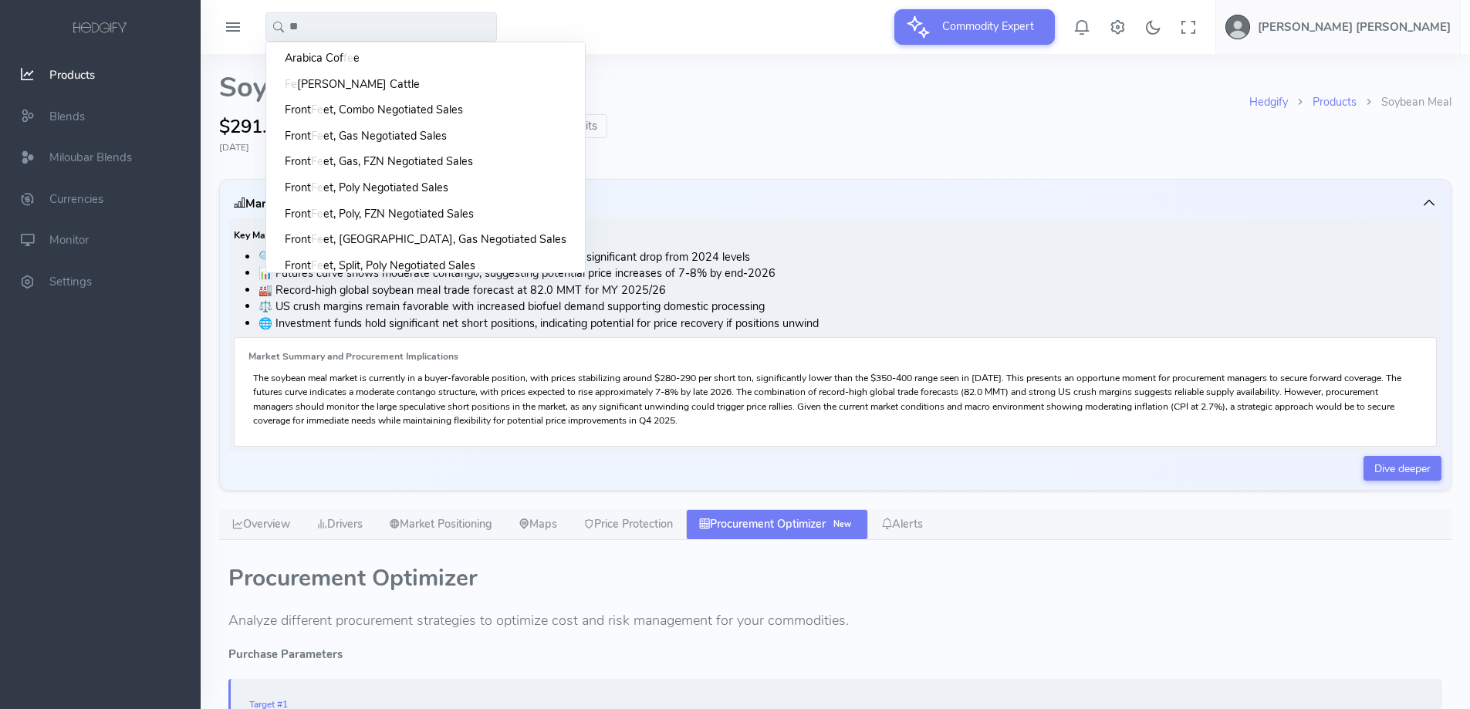
type input "*"
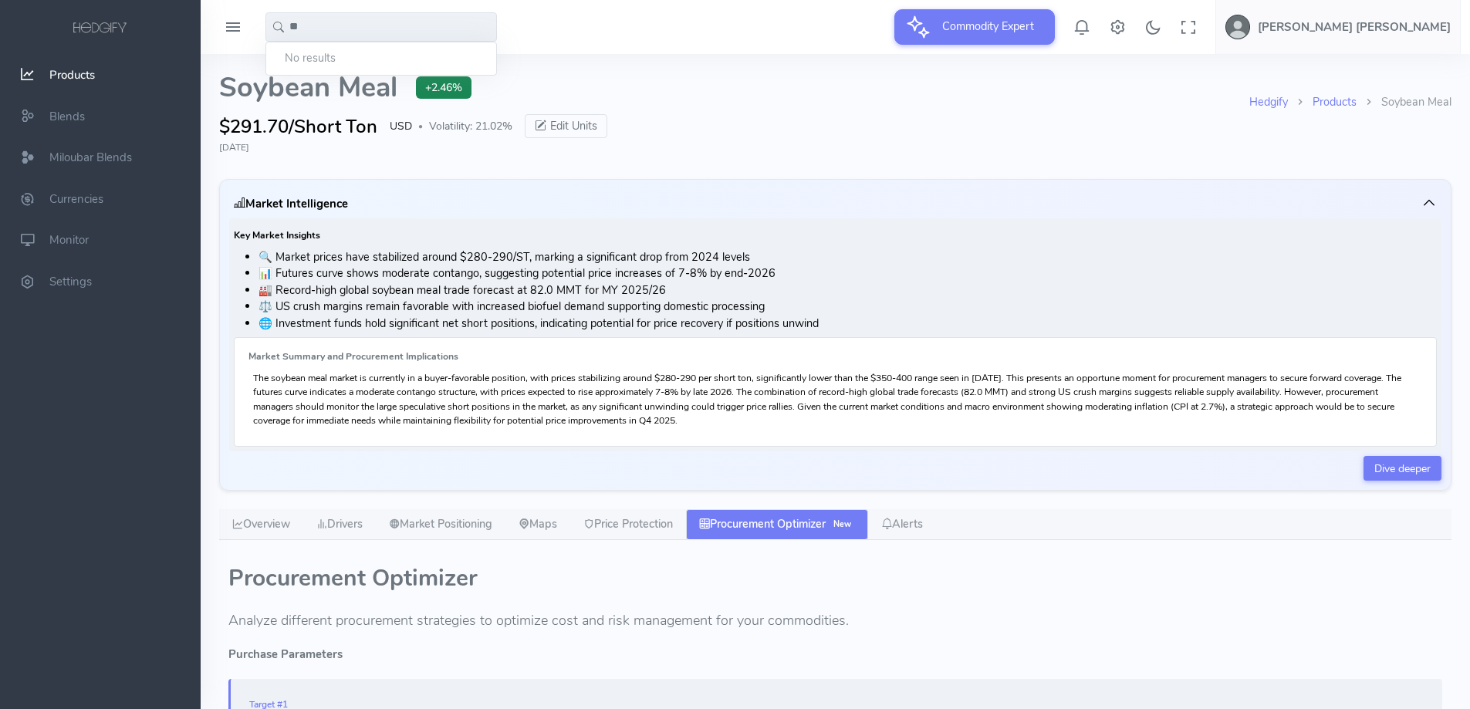
type input "*"
drag, startPoint x: 338, startPoint y: 36, endPoint x: 258, endPoint y: 32, distance: 80.3
click at [258, 32] on div "**** Co Co" at bounding box center [353, 27] width 287 height 30
click at [333, 33] on input "****" at bounding box center [380, 26] width 231 height 29
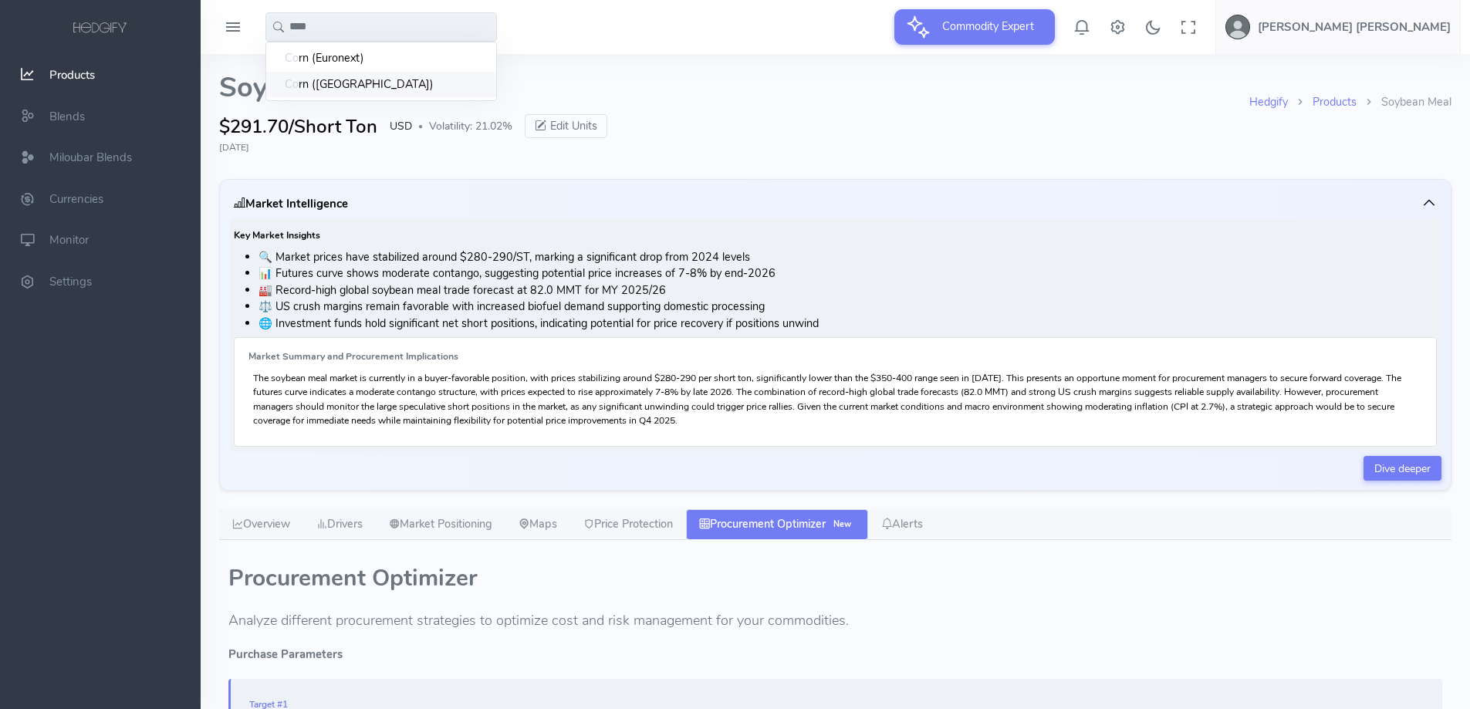
click at [327, 90] on span "rn (US)" at bounding box center [366, 84] width 135 height 17
type input "*********"
click at [392, 22] on input "*********" at bounding box center [380, 26] width 231 height 29
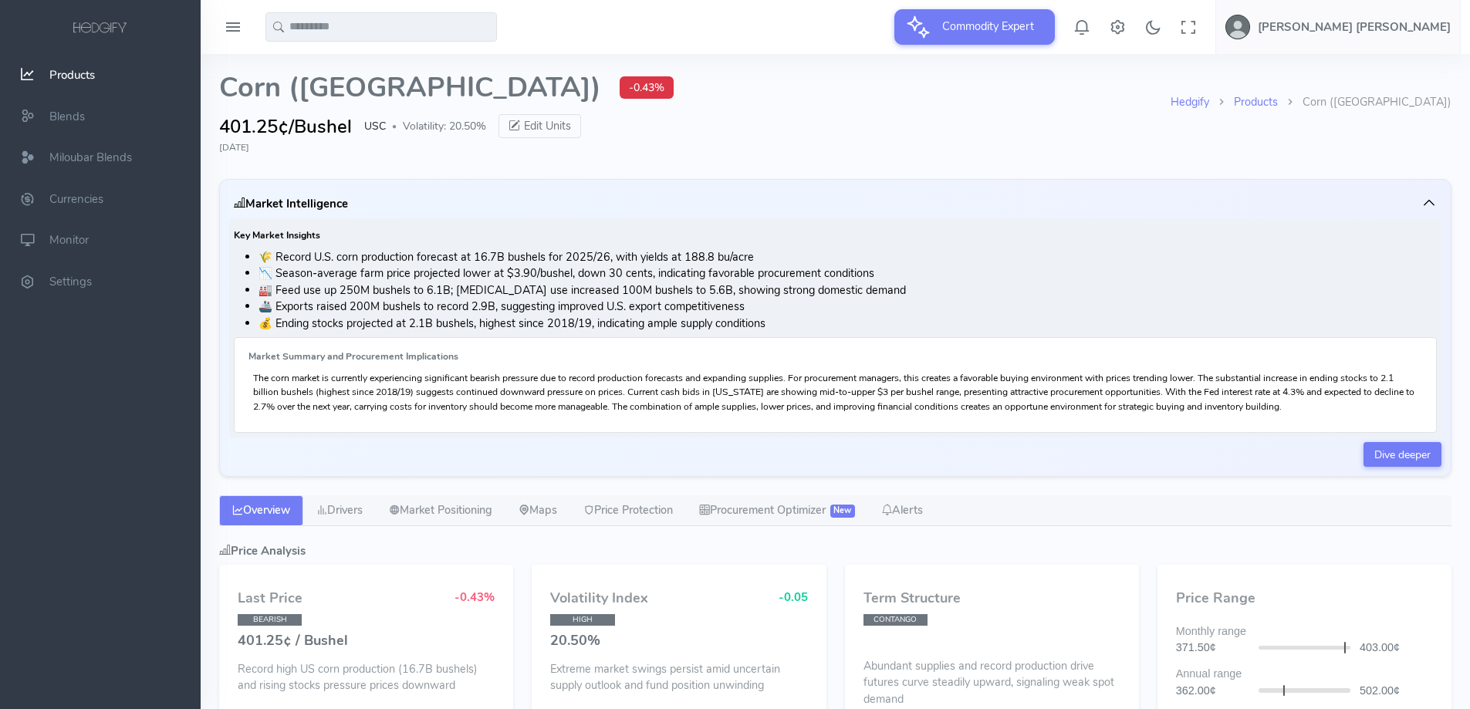
select select "****"
type input "**********"
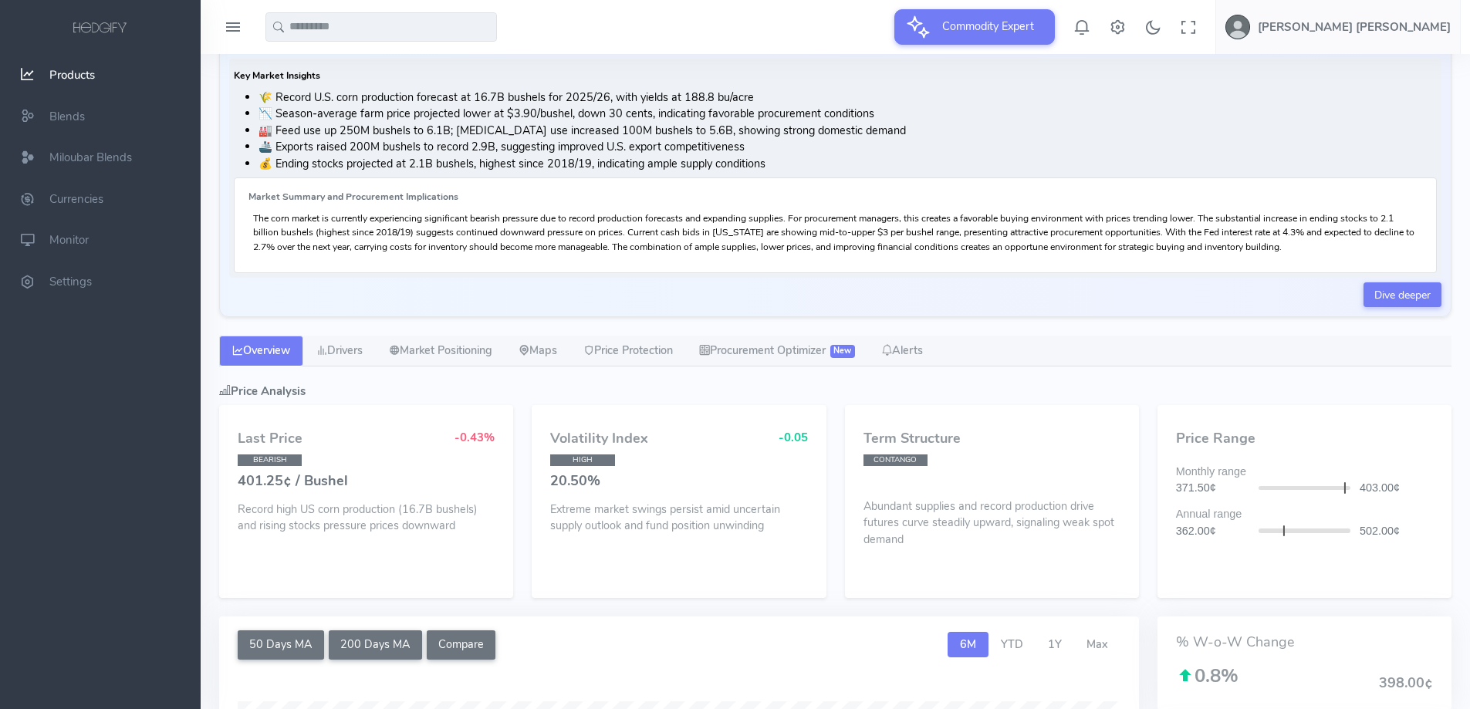
scroll to position [73, 0]
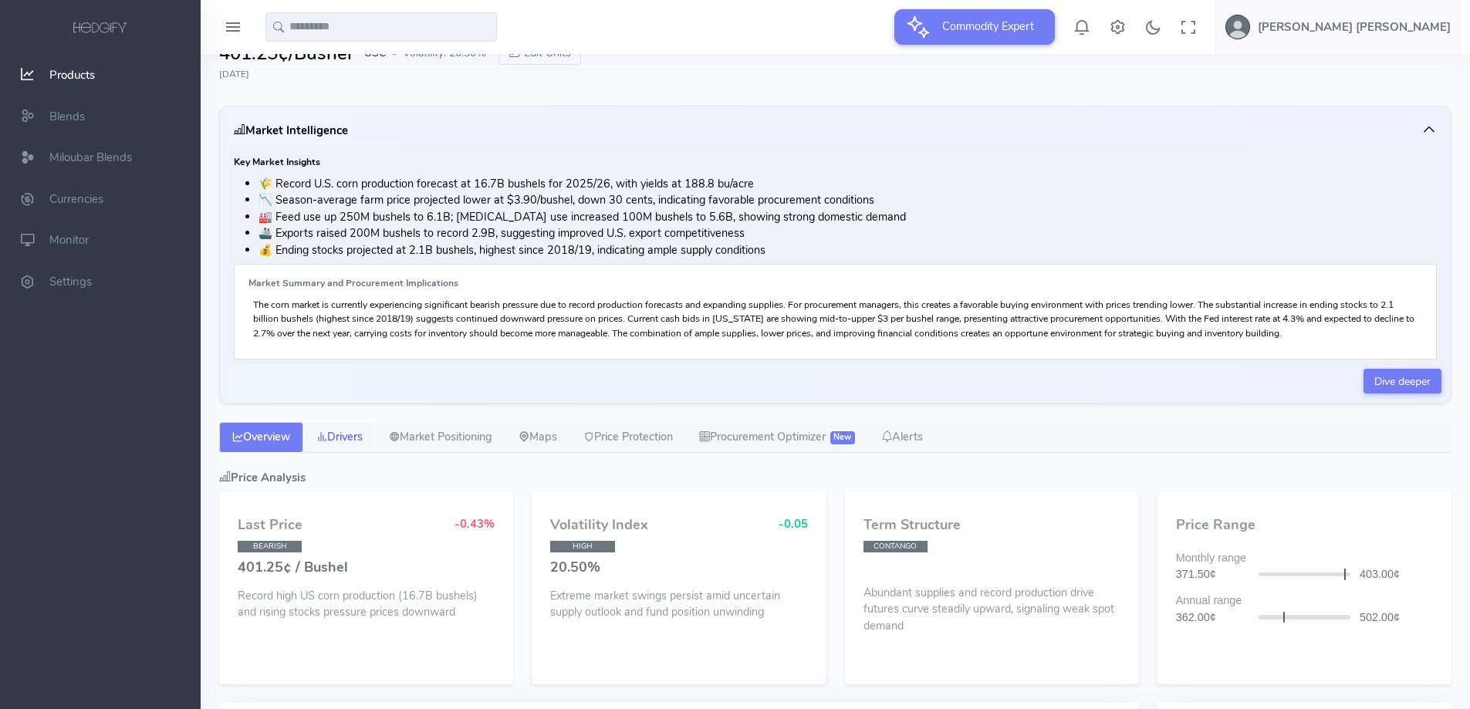
click at [371, 433] on link "Drivers" at bounding box center [339, 437] width 73 height 31
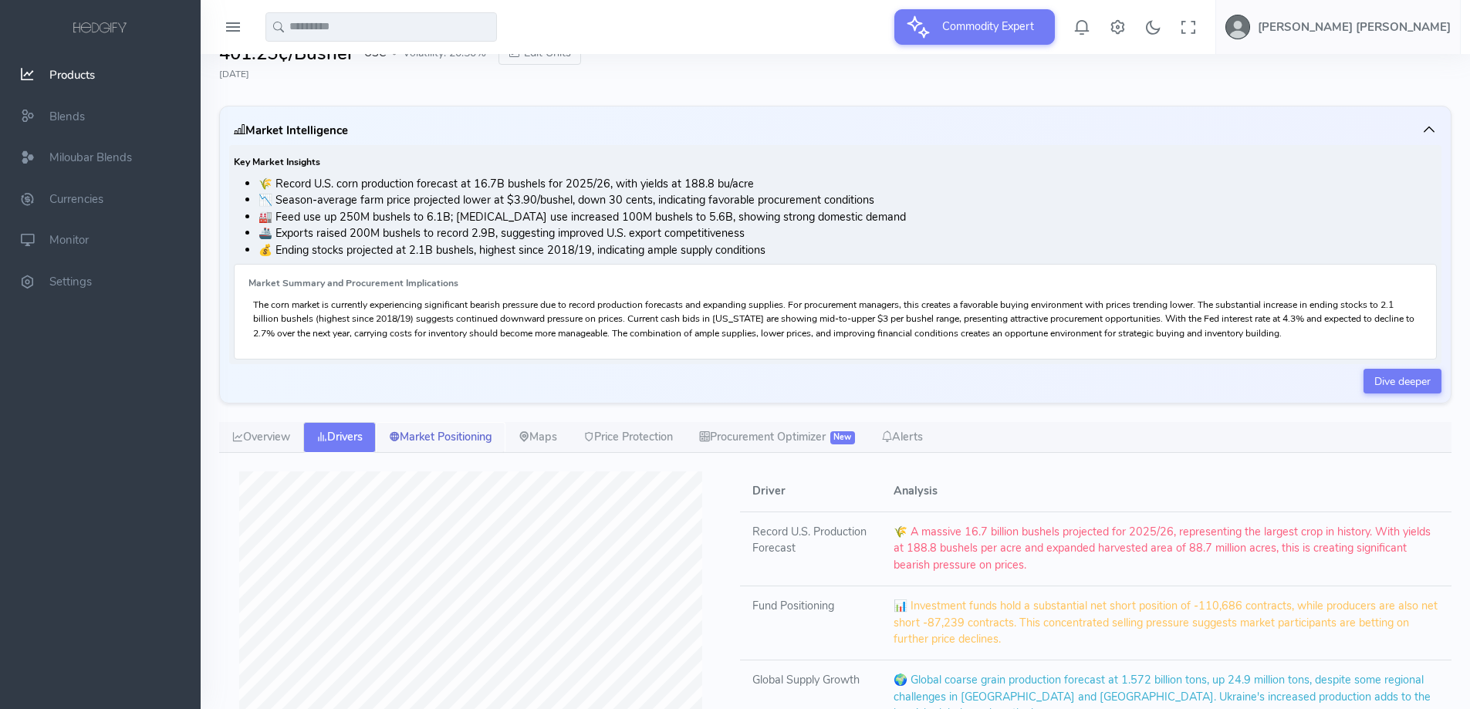
click at [465, 432] on link "Market Positioning" at bounding box center [441, 437] width 130 height 31
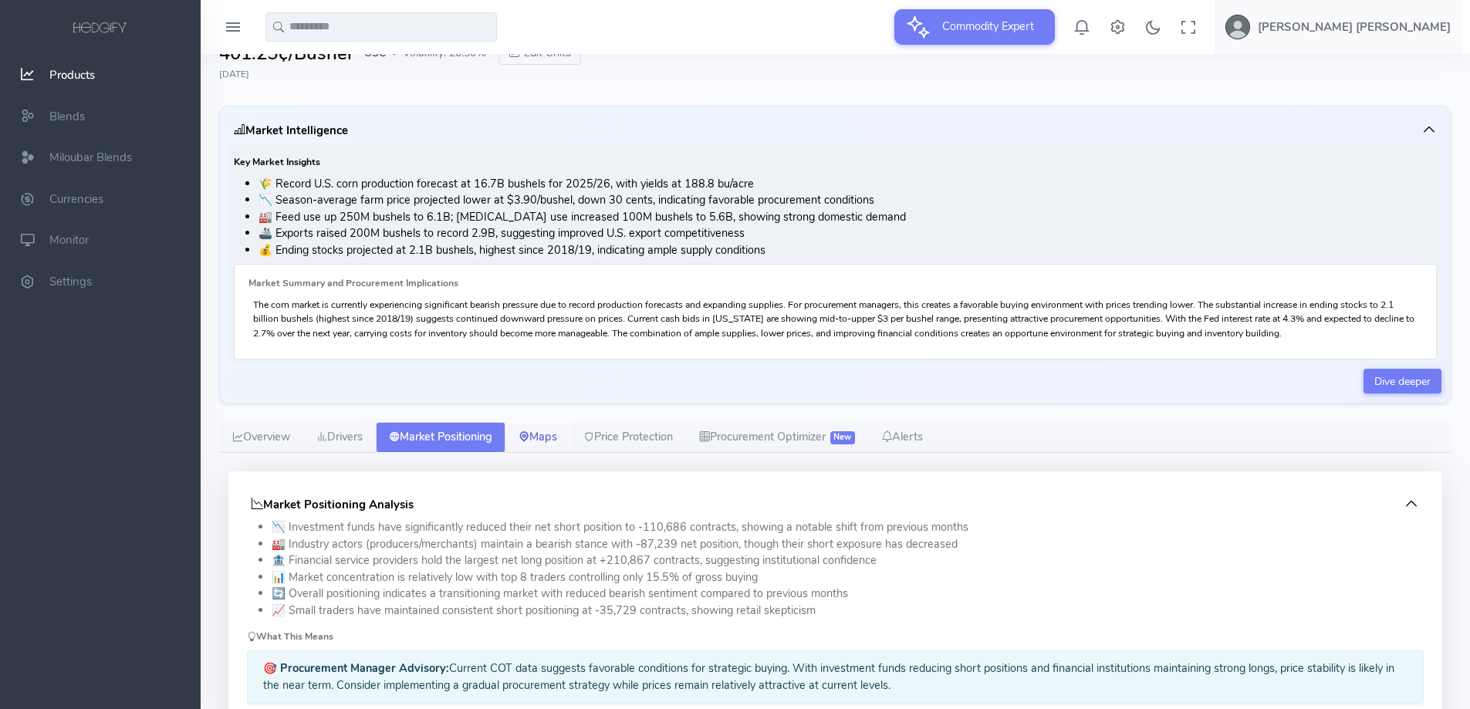
click at [525, 439] on link "Maps" at bounding box center [537, 437] width 65 height 31
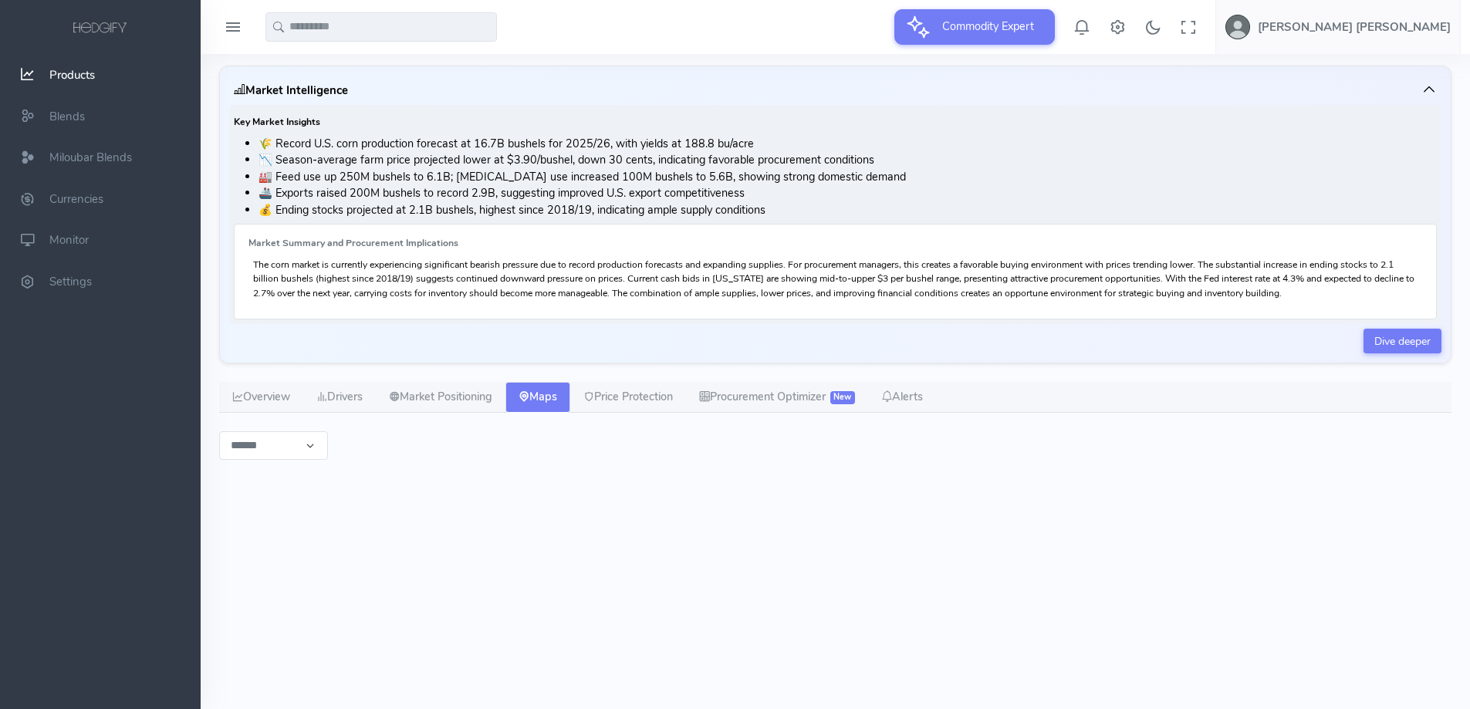
scroll to position [150, 0]
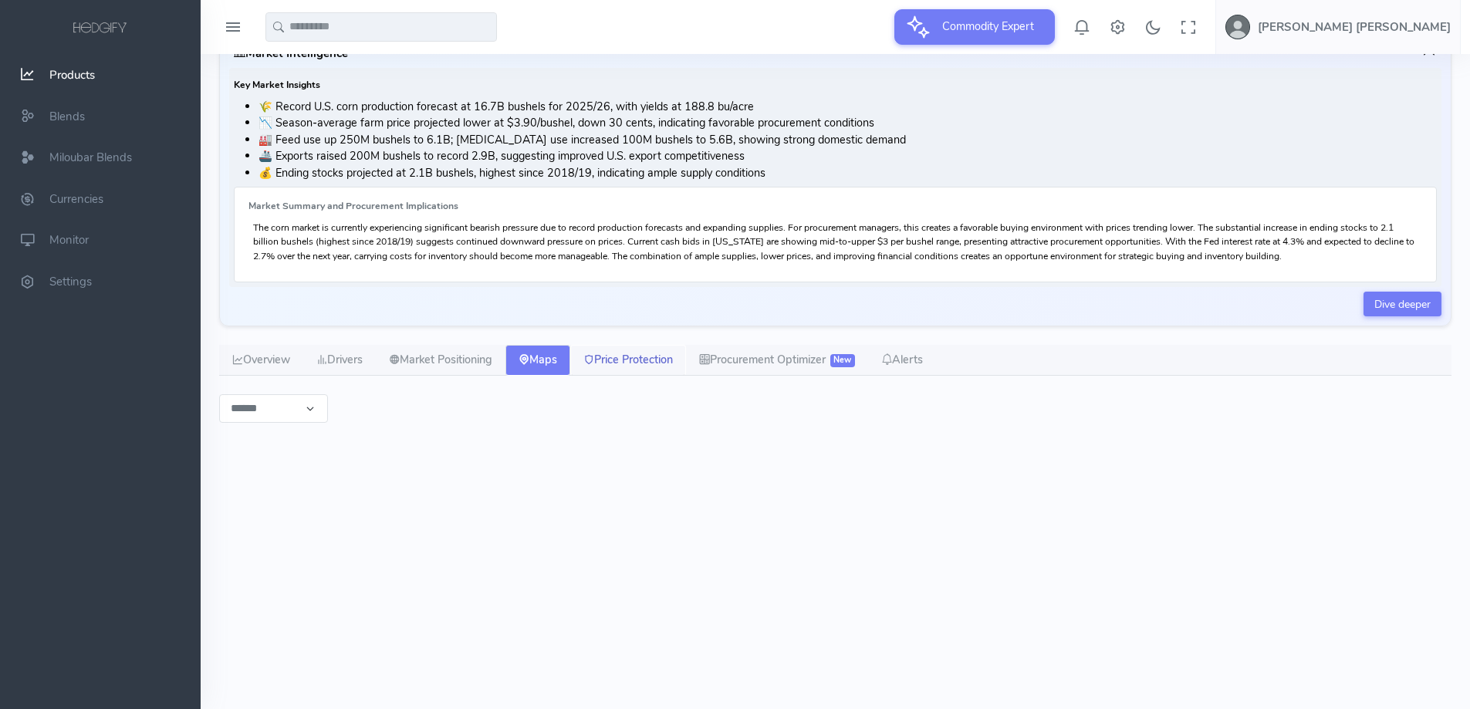
click at [637, 363] on link "Price Protection" at bounding box center [628, 360] width 116 height 31
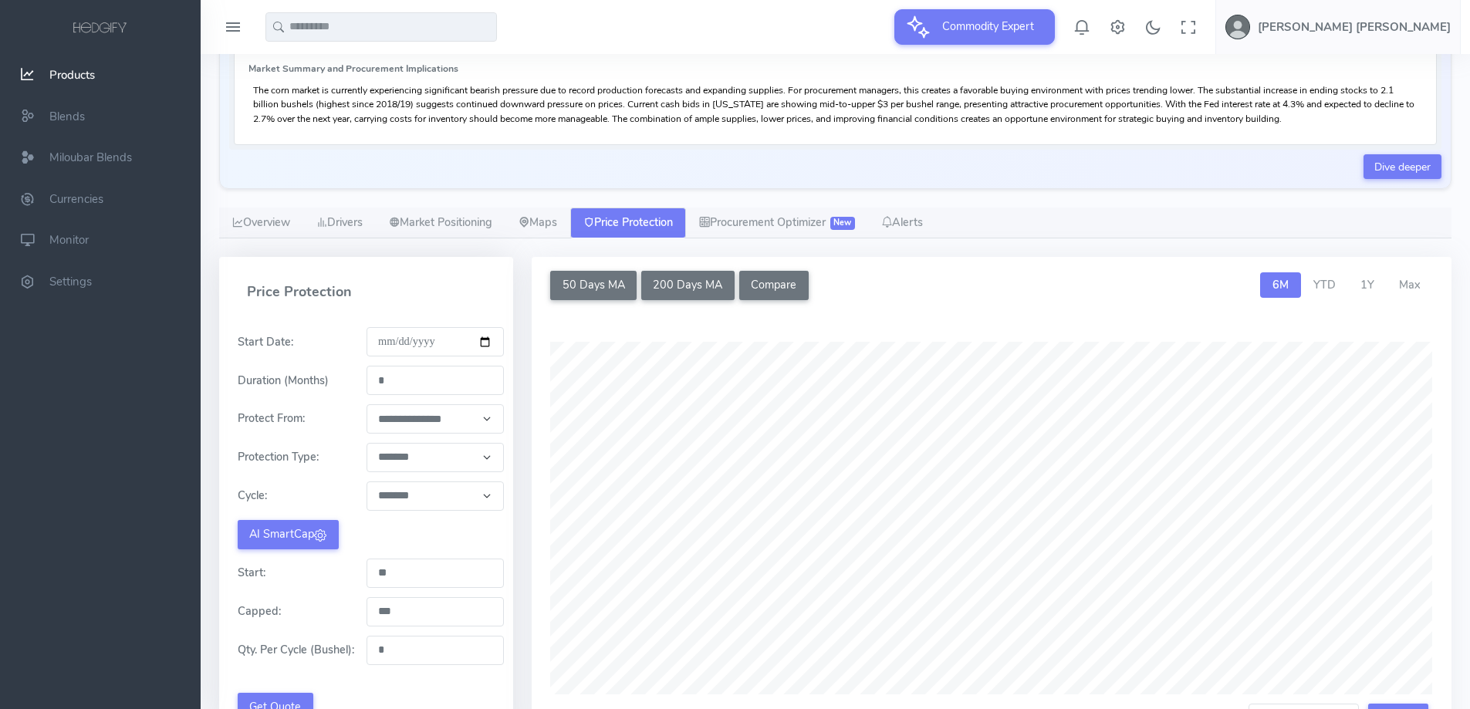
scroll to position [305, 0]
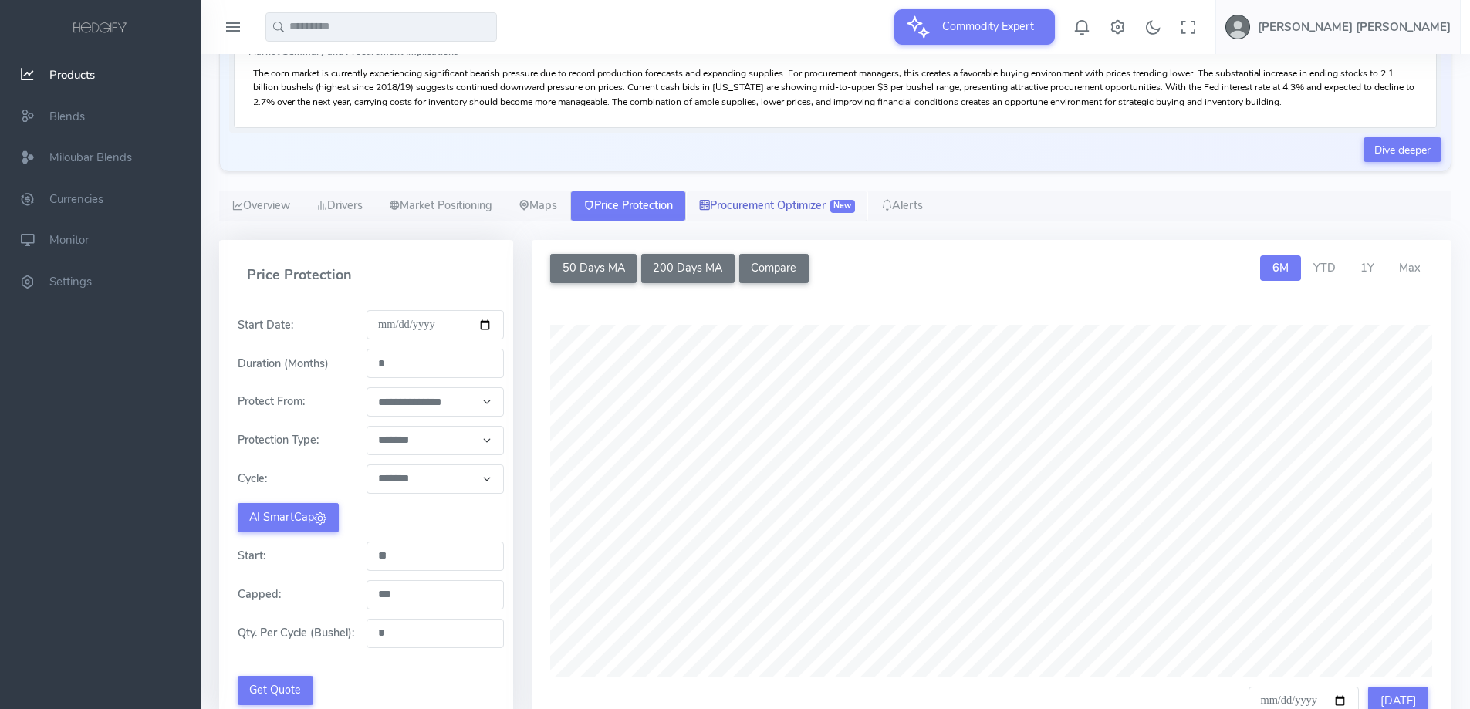
click at [762, 204] on link "Procurement Optimizer New" at bounding box center [777, 206] width 182 height 31
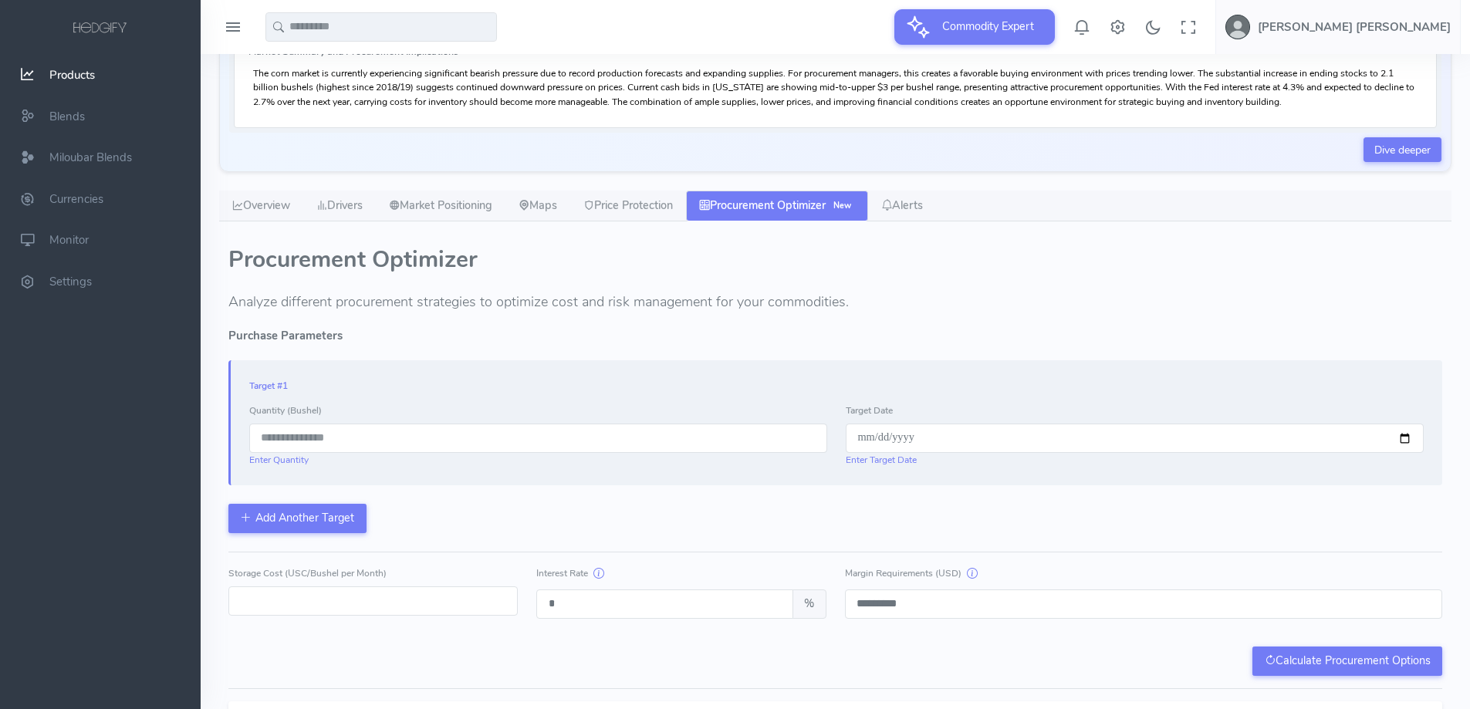
click at [502, 441] on input "number" at bounding box center [538, 438] width 578 height 29
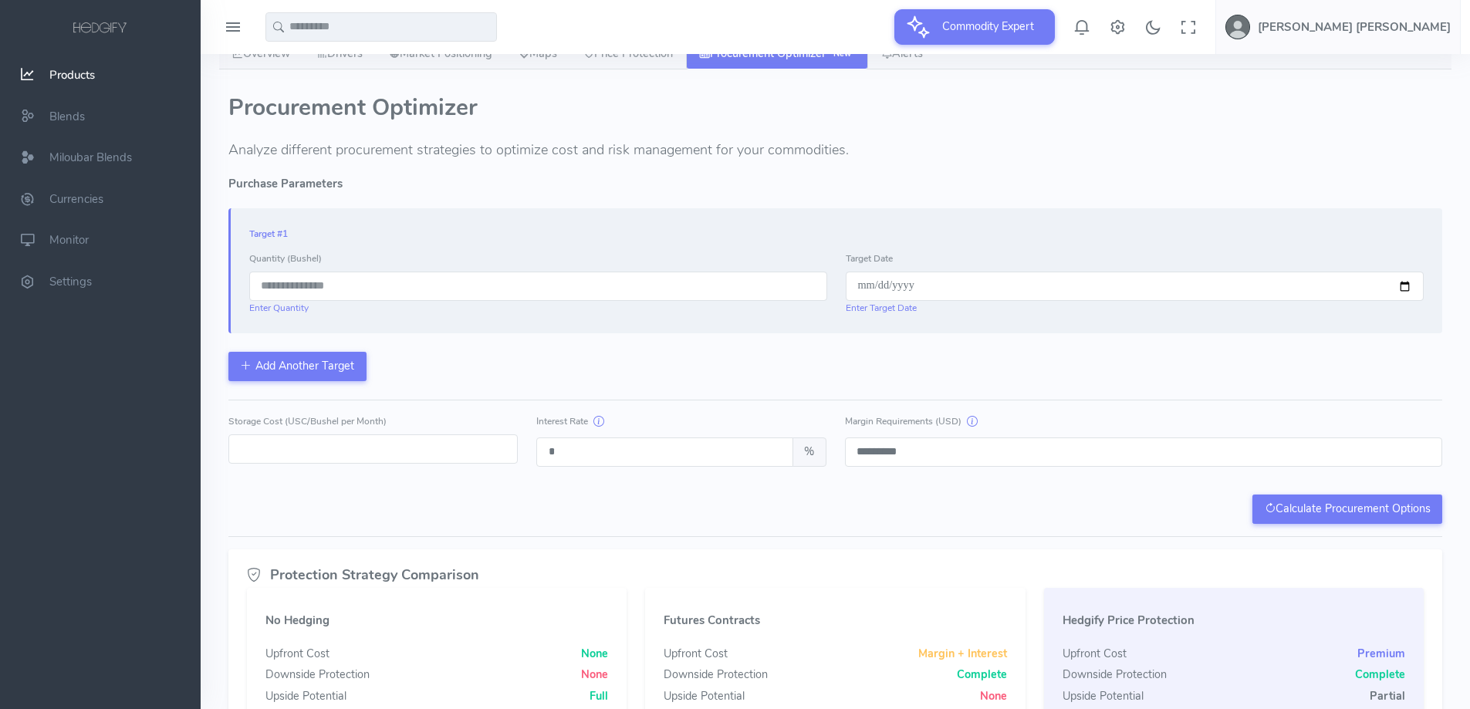
scroll to position [459, 0]
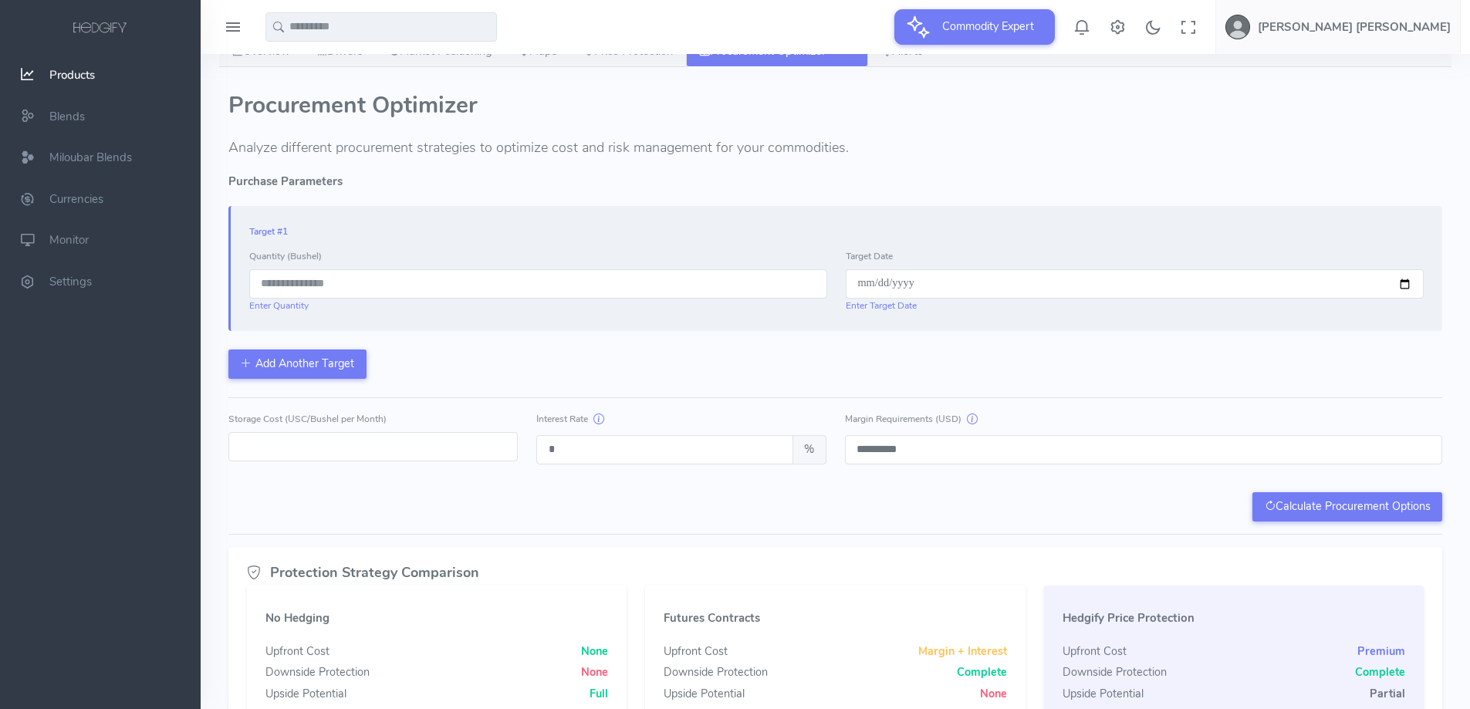
click at [296, 287] on input "number" at bounding box center [538, 283] width 578 height 29
type input "*"
type input "*****"
click at [993, 275] on input "date" at bounding box center [1135, 283] width 578 height 29
click at [1401, 281] on input "date" at bounding box center [1135, 283] width 578 height 29
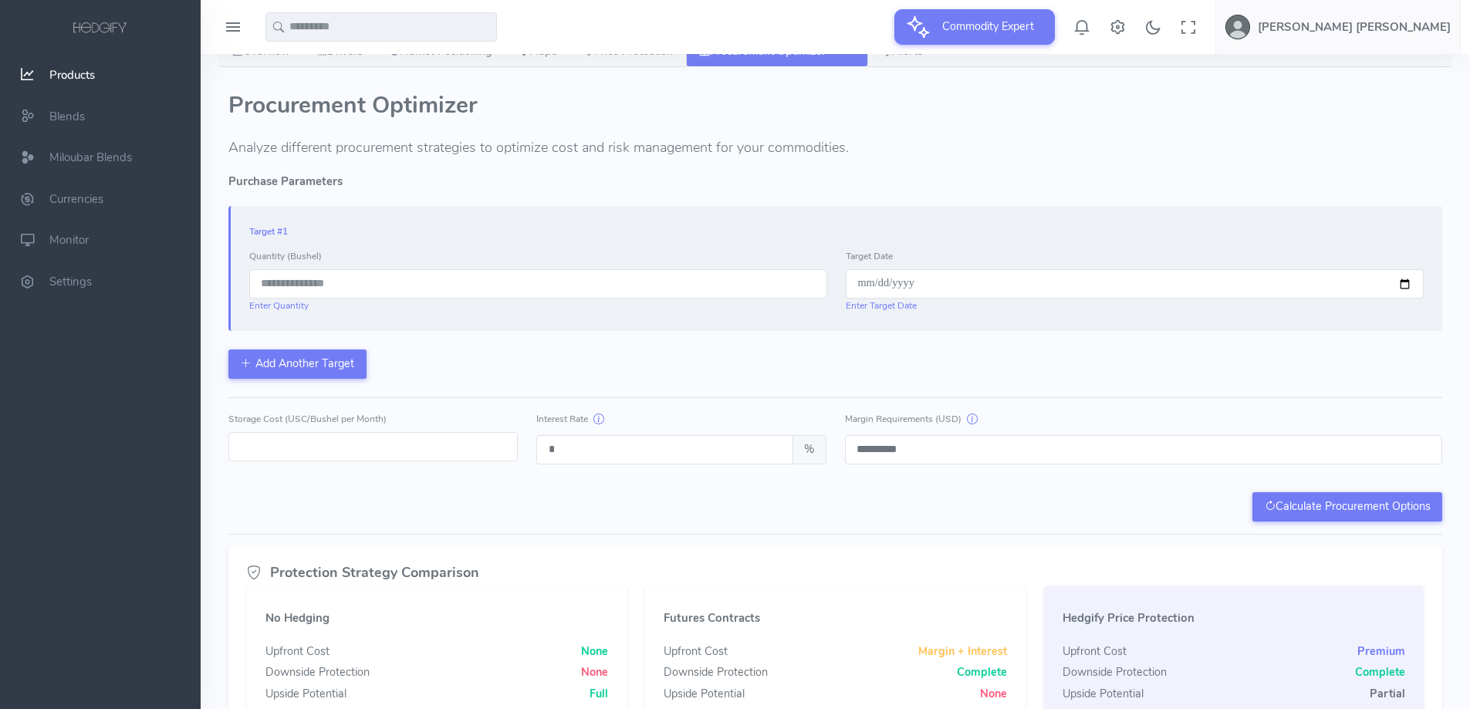
type input "**********"
click at [1265, 501] on icon "button" at bounding box center [1270, 505] width 11 height 15
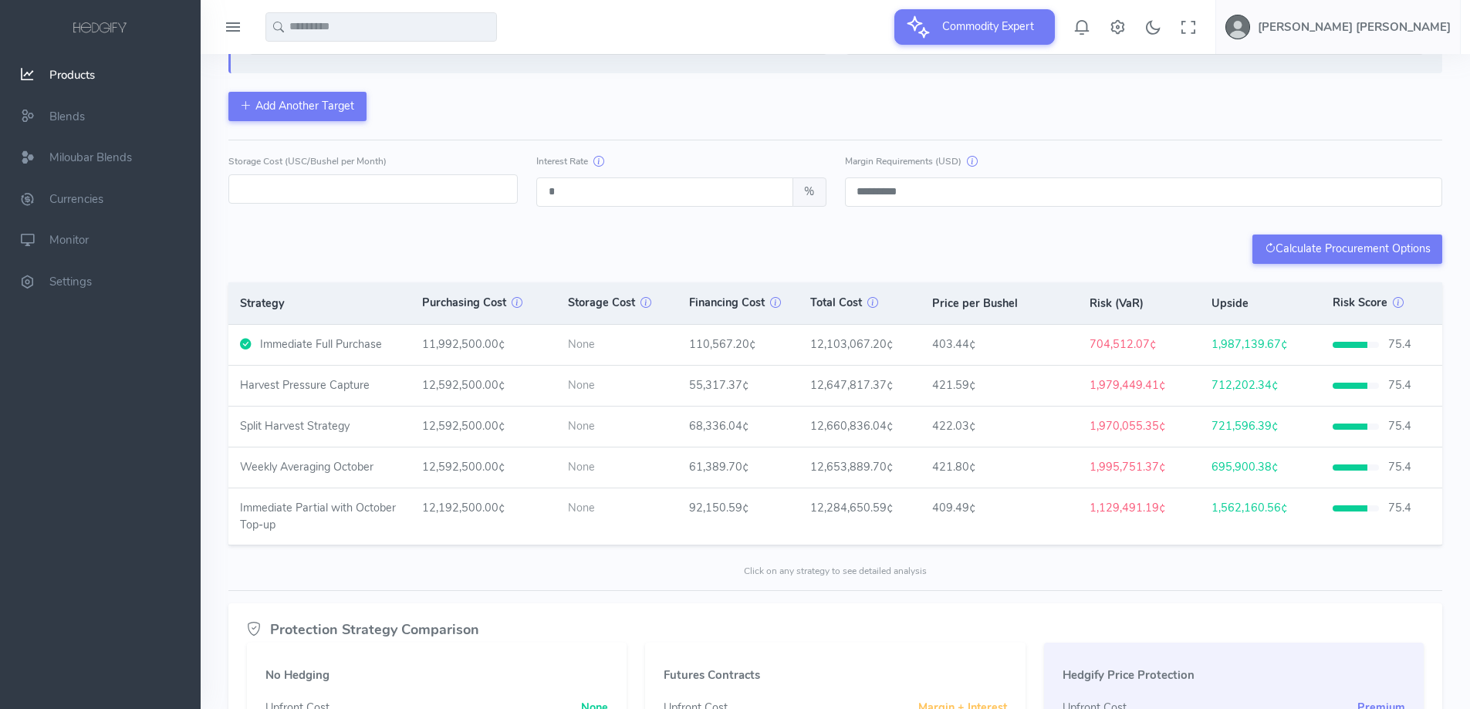
scroll to position [684, 0]
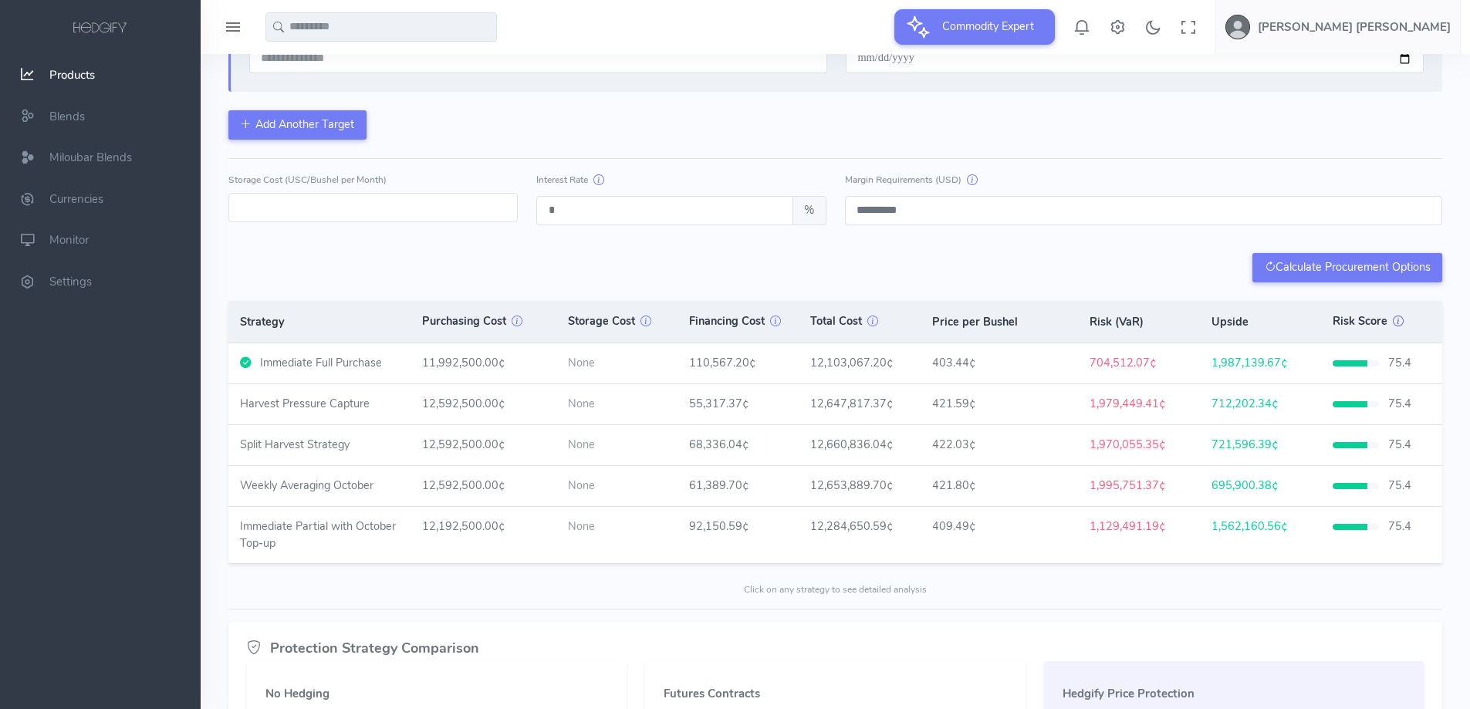
click at [1396, 322] on icon "button" at bounding box center [1398, 320] width 11 height 15
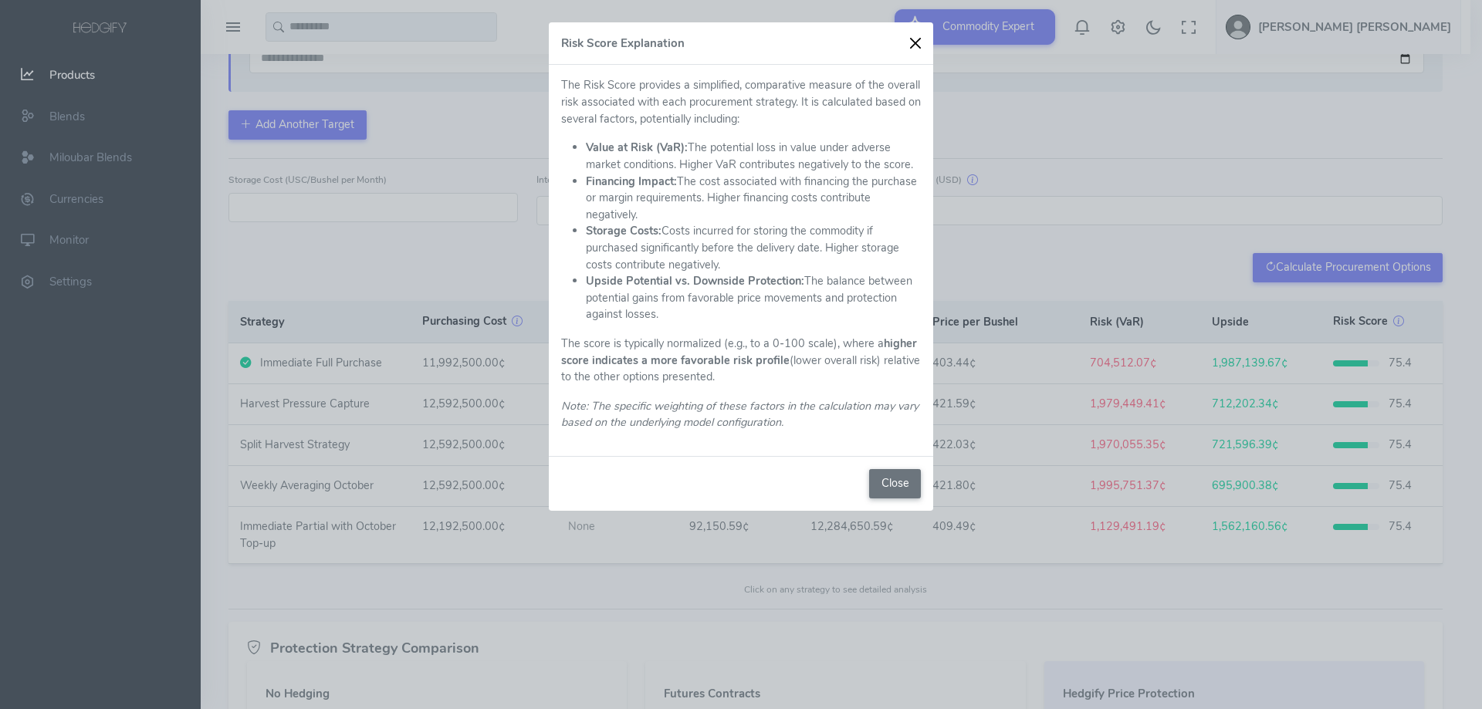
click at [914, 43] on button "Close" at bounding box center [915, 43] width 23 height 23
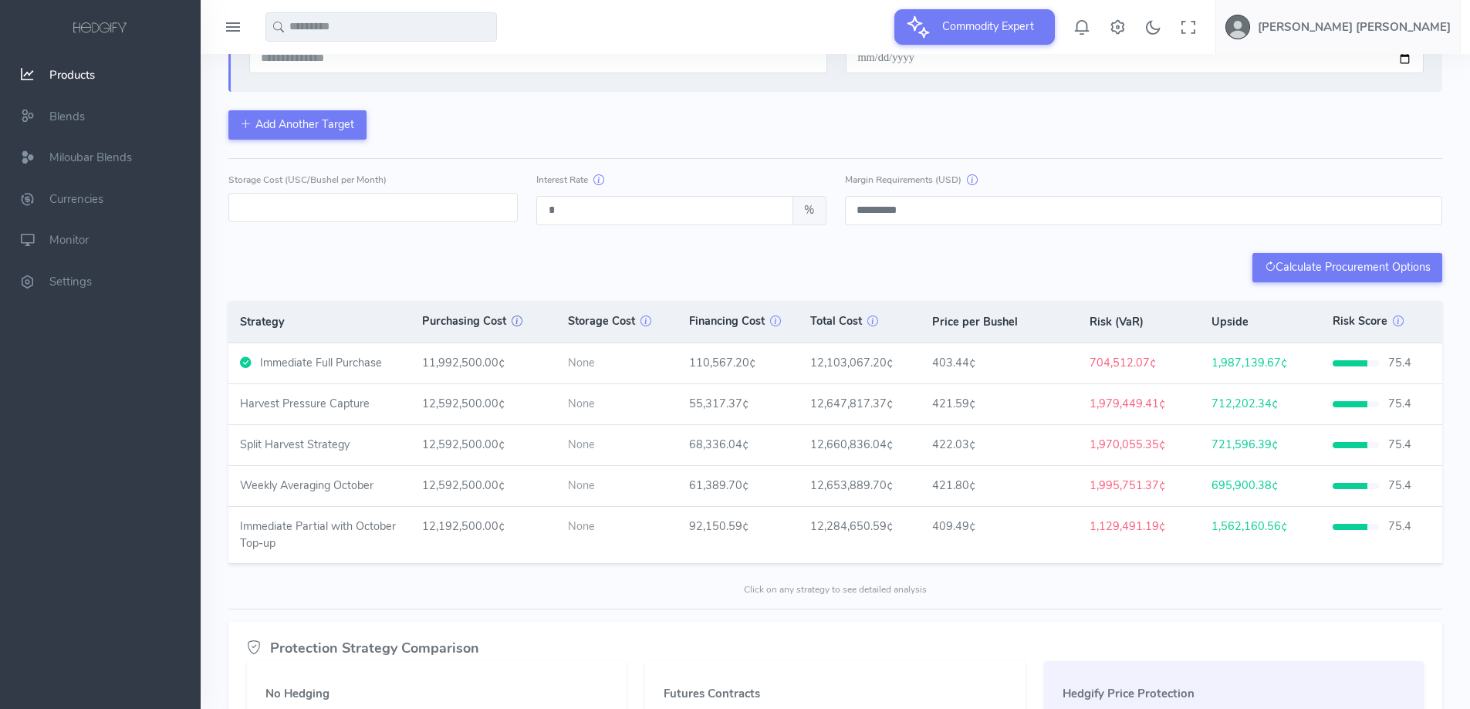
click at [516, 321] on icon "button" at bounding box center [517, 320] width 11 height 15
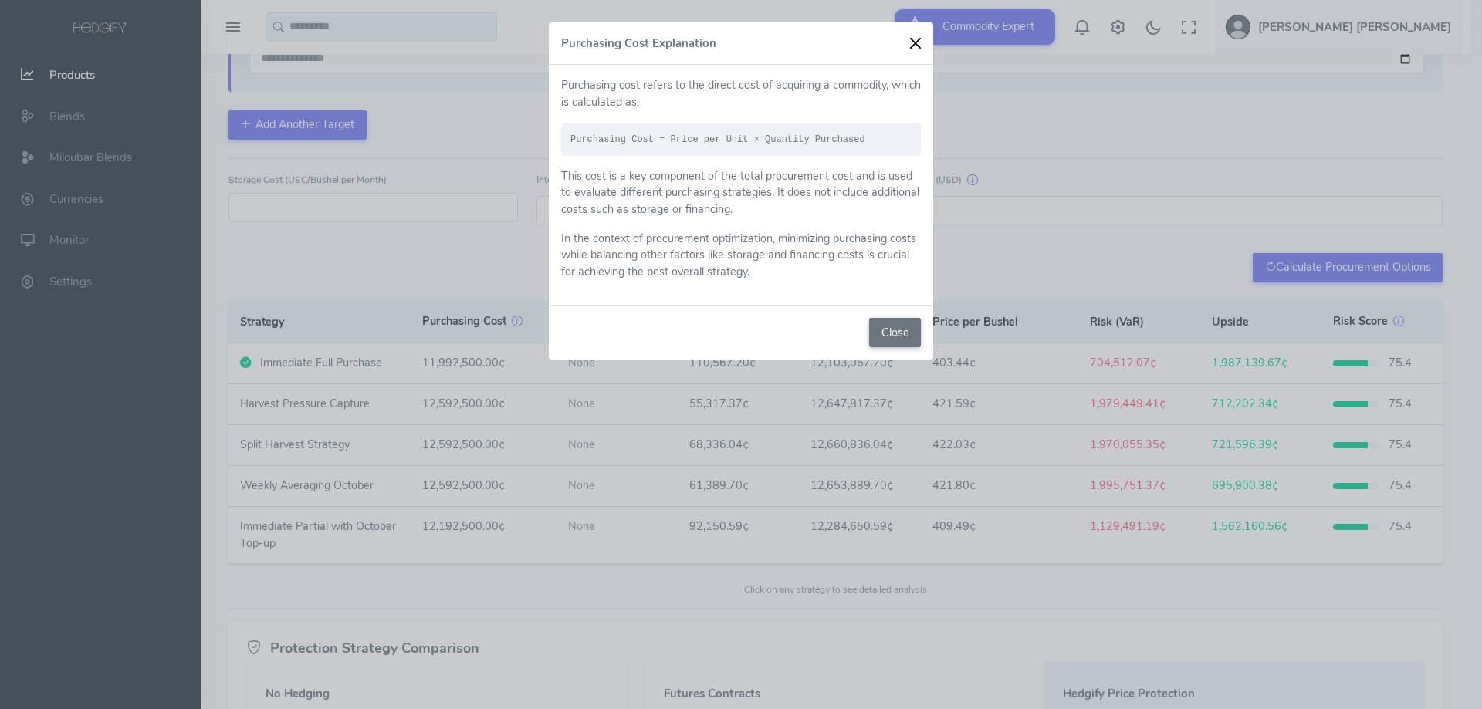
click at [911, 49] on button "Close" at bounding box center [915, 43] width 23 height 23
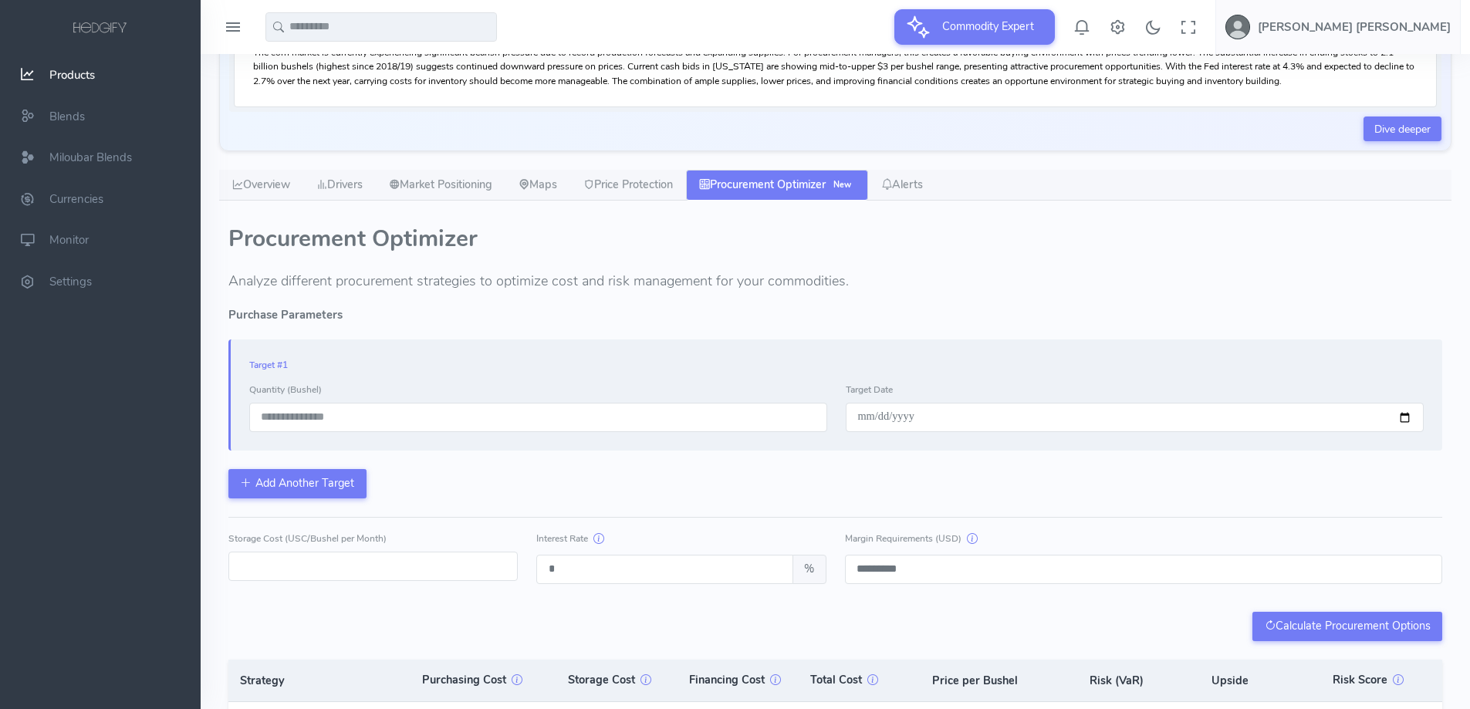
scroll to position [453, 0]
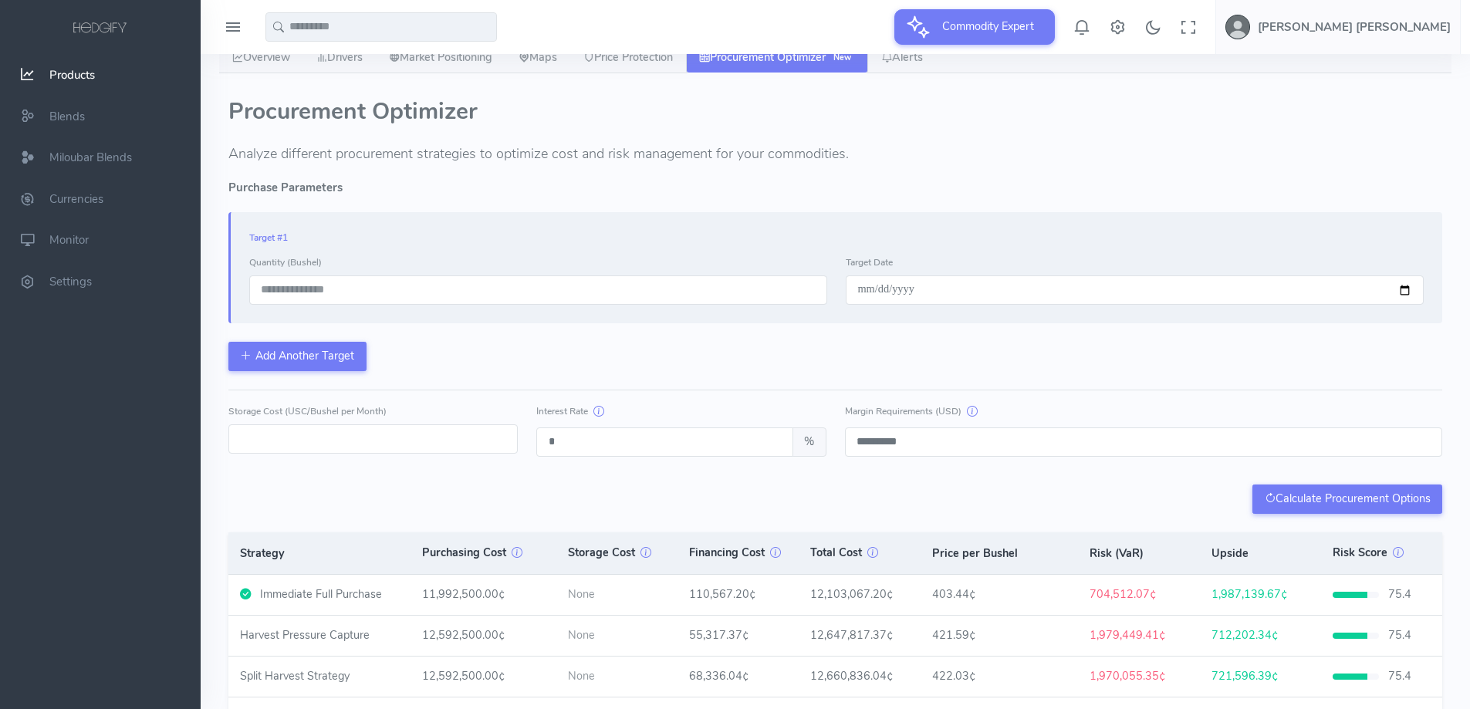
click at [303, 261] on label "Quantity (Bushel)" at bounding box center [285, 262] width 73 height 14
copy label "Bushel"
drag, startPoint x: 316, startPoint y: 285, endPoint x: 190, endPoint y: 274, distance: 126.2
click at [190, 274] on div at bounding box center [735, 398] width 1470 height 1702
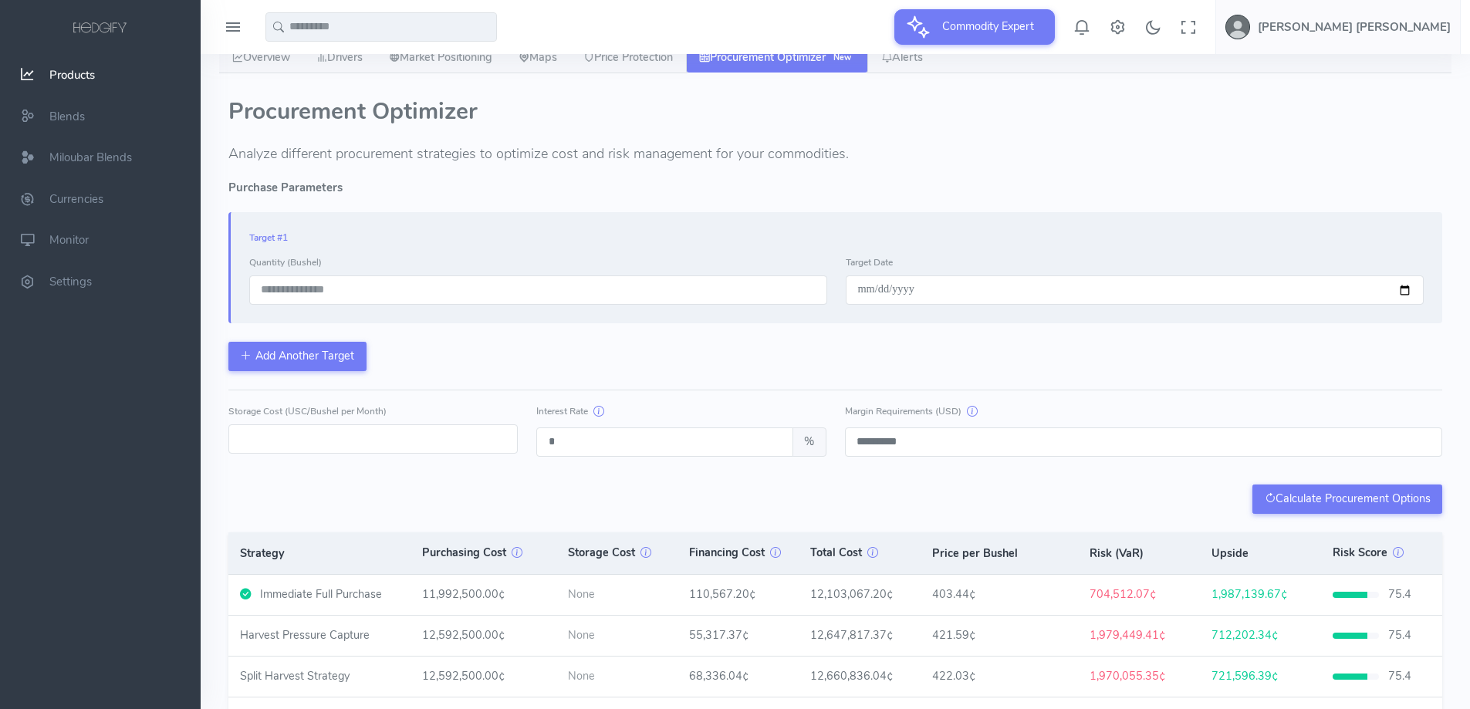
paste input "**"
type input "*******"
click at [1304, 503] on button "Calculate Procurement Options" at bounding box center [1347, 499] width 190 height 29
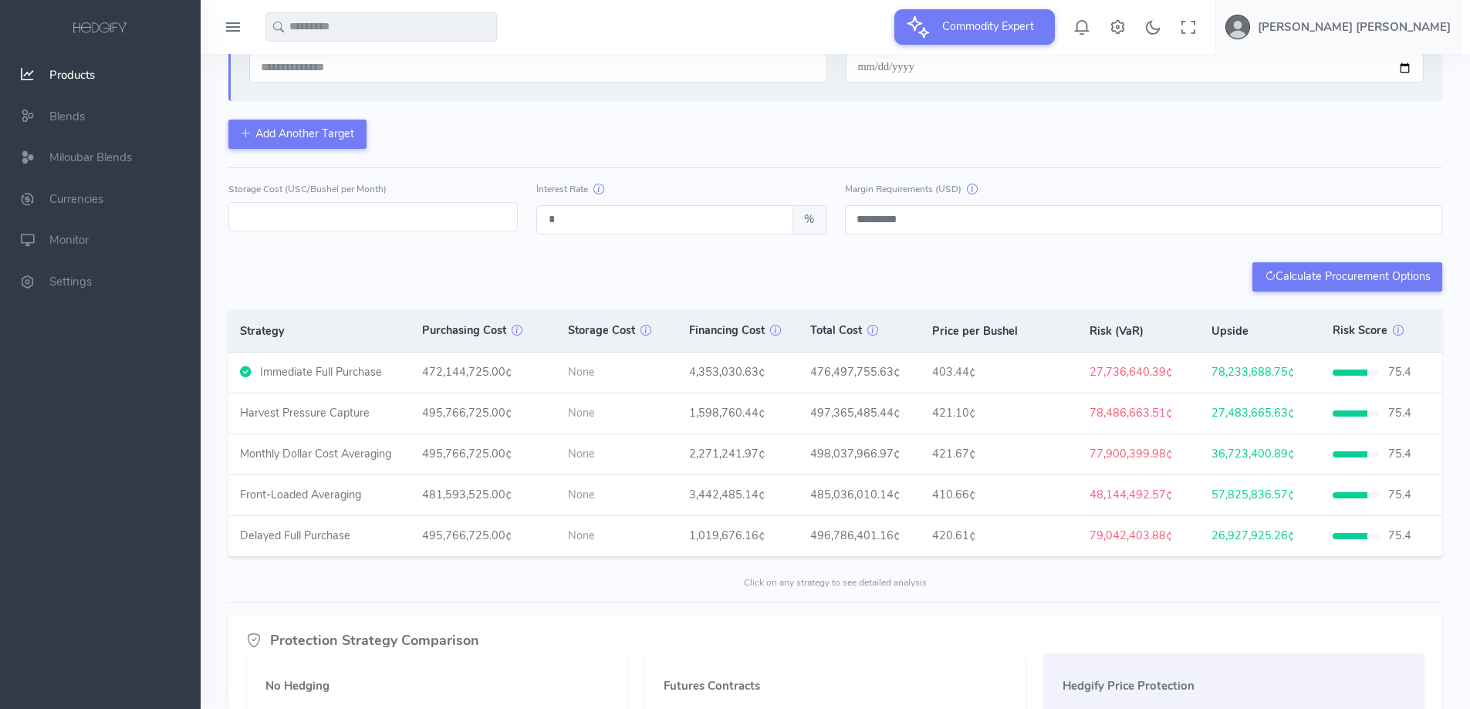
scroll to position [590, 0]
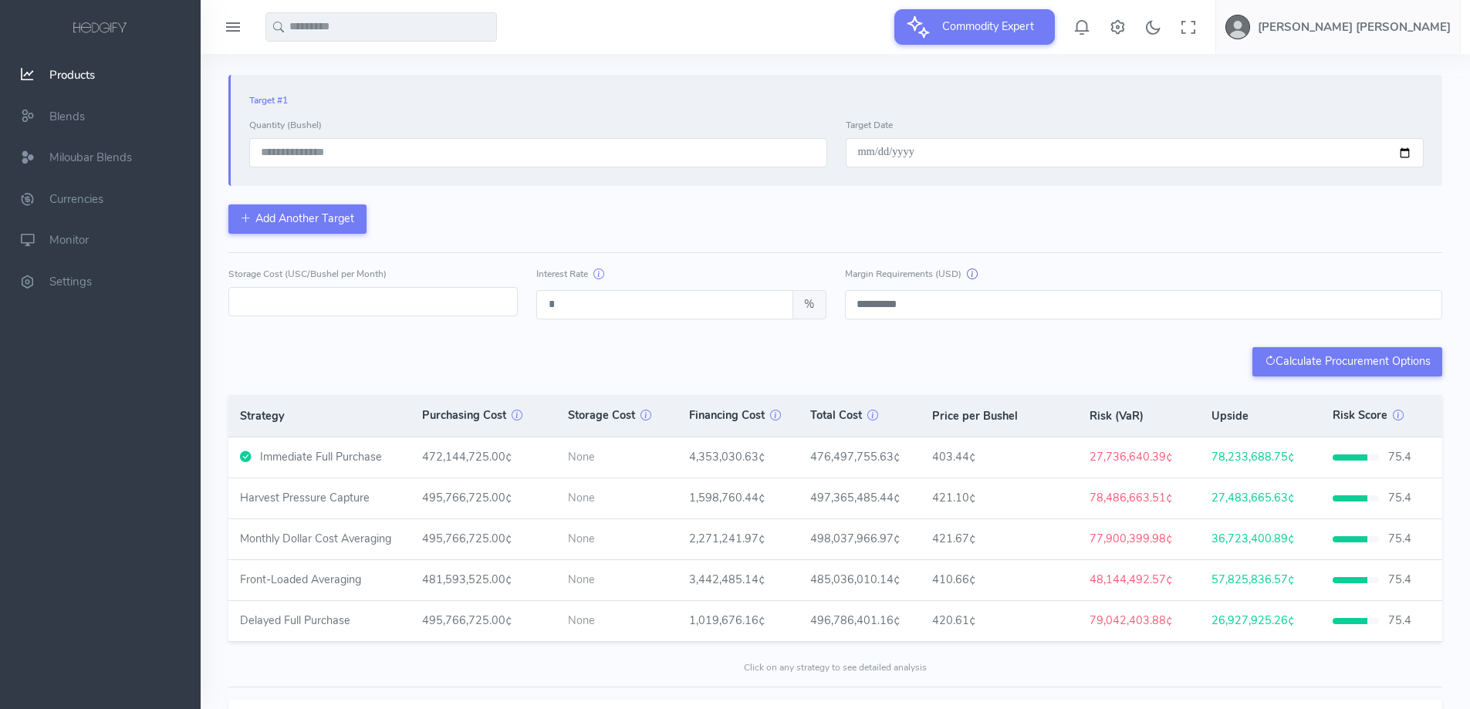
click at [974, 271] on icon "button" at bounding box center [972, 273] width 11 height 15
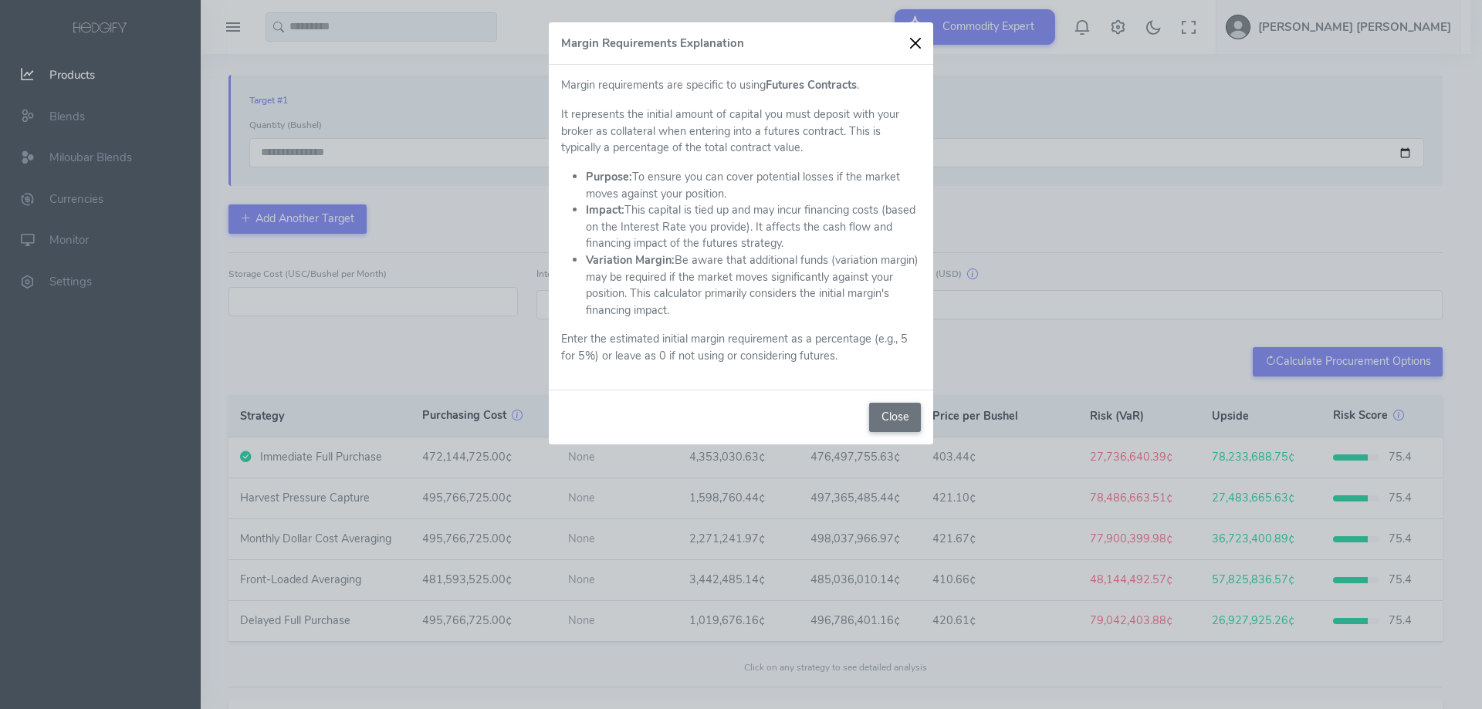
click at [910, 45] on button "Close" at bounding box center [915, 43] width 23 height 23
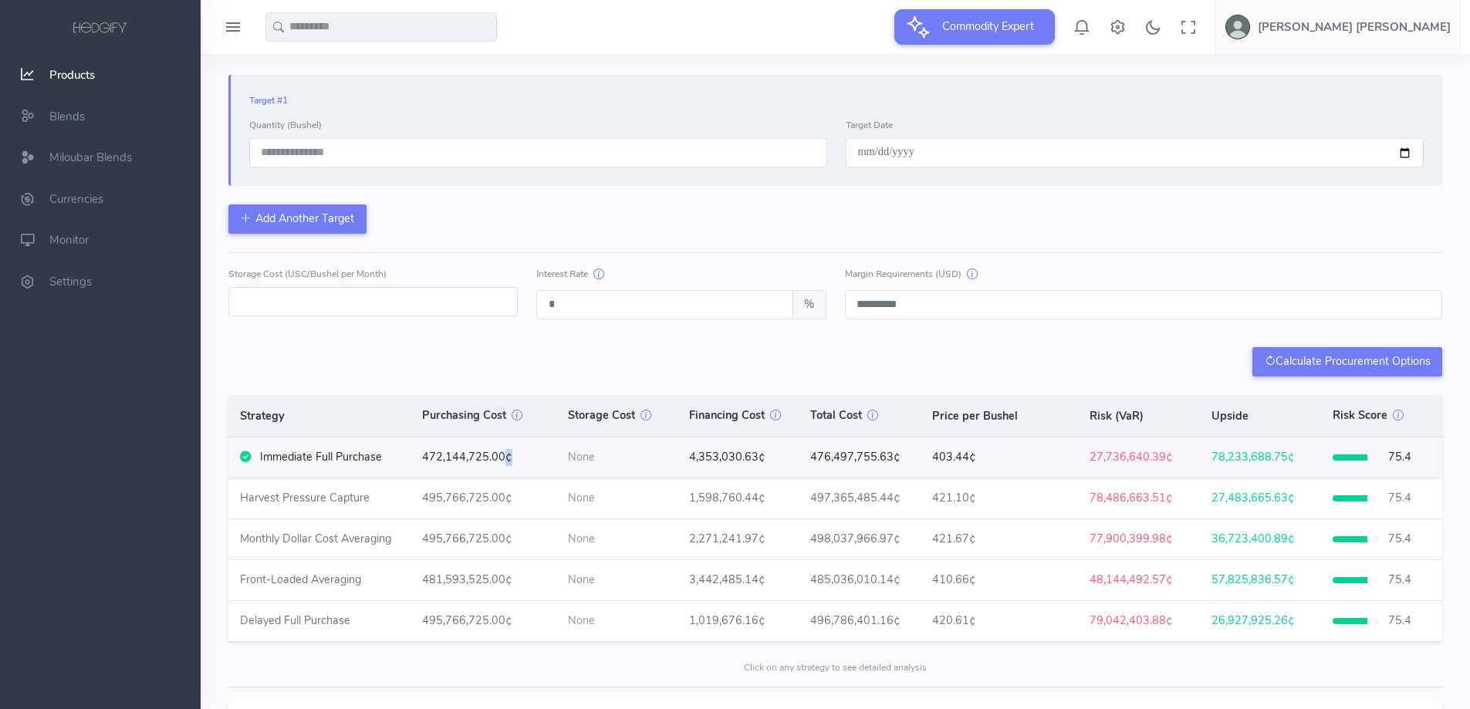
drag, startPoint x: 505, startPoint y: 458, endPoint x: 515, endPoint y: 458, distance: 9.3
click at [515, 458] on td "472,144,725.00¢" at bounding box center [484, 458] width 146 height 40
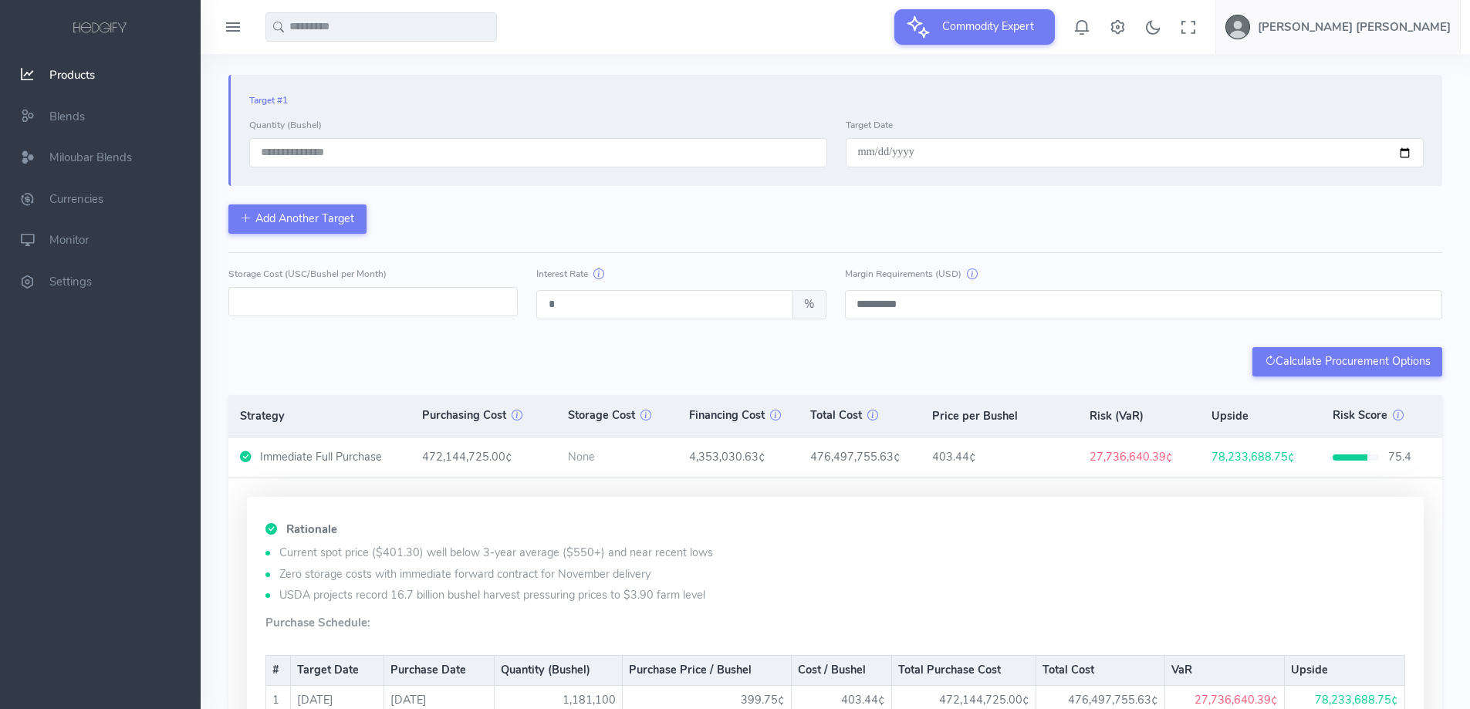
click at [971, 214] on div "**********" at bounding box center [835, 154] width 1214 height 159
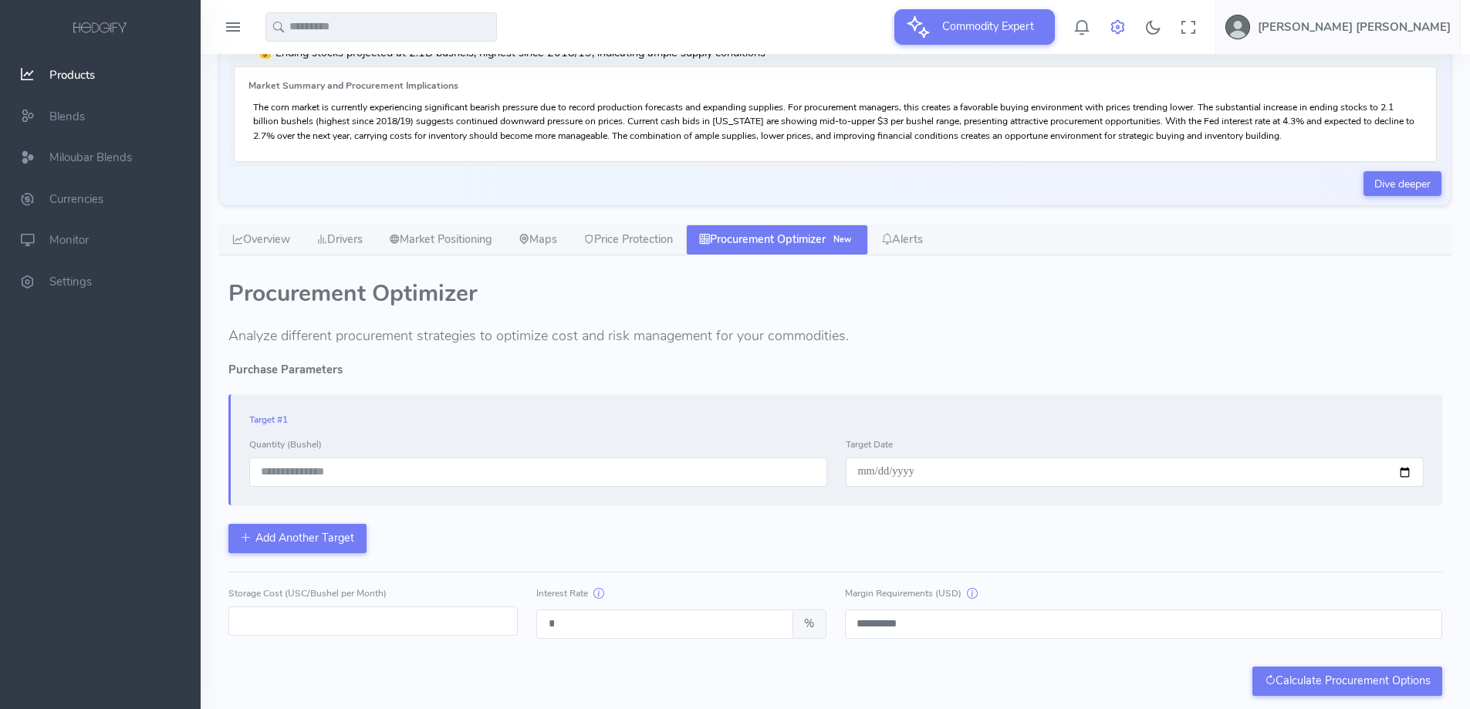
scroll to position [0, 0]
